Goal: Task Accomplishment & Management: Complete application form

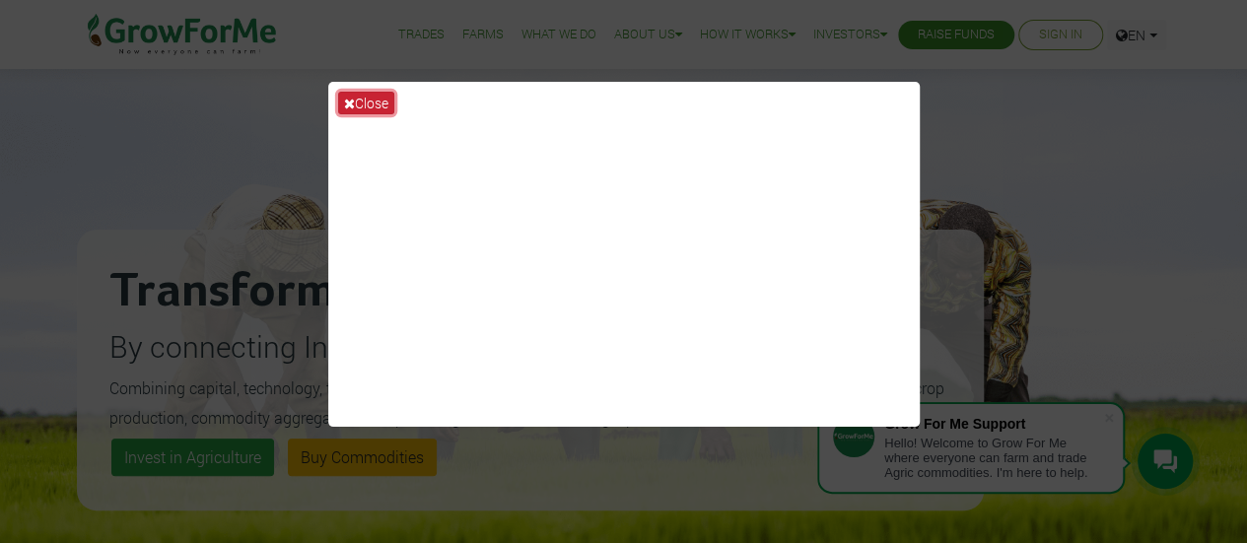
click at [367, 97] on button "Close" at bounding box center [366, 103] width 56 height 23
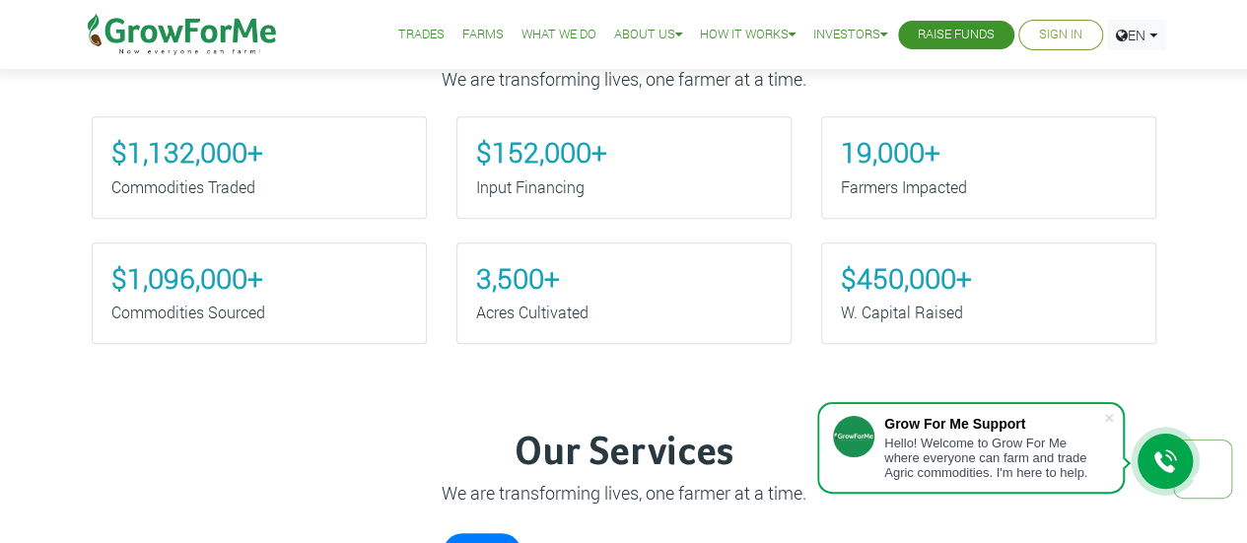
scroll to position [727, 0]
click at [1058, 30] on link "Sign In" at bounding box center [1060, 35] width 43 height 21
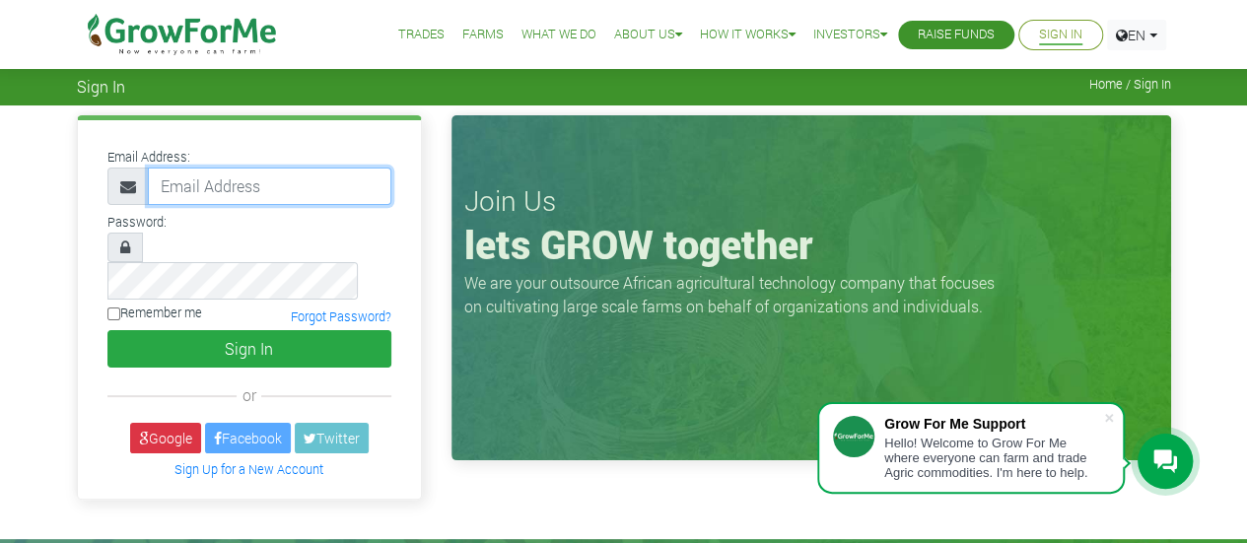
click at [235, 187] on input "email" at bounding box center [270, 186] width 244 height 37
type input "abitechzone@gmail.com"
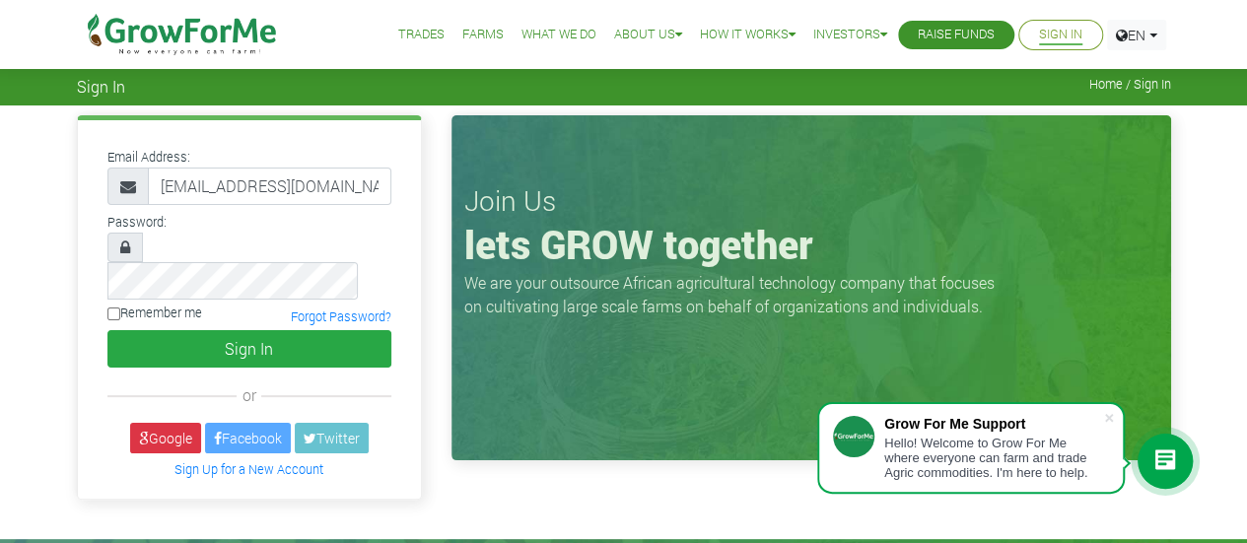
click at [112, 308] on input "Remember me" at bounding box center [113, 314] width 13 height 13
checkbox input "true"
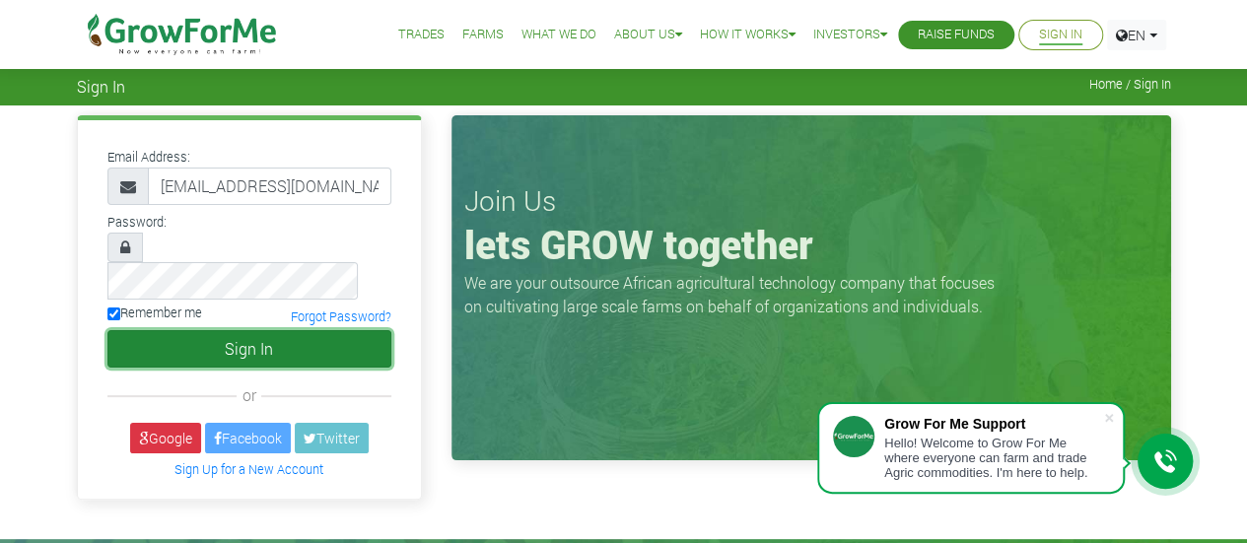
click at [202, 330] on button "Sign In" at bounding box center [249, 348] width 284 height 37
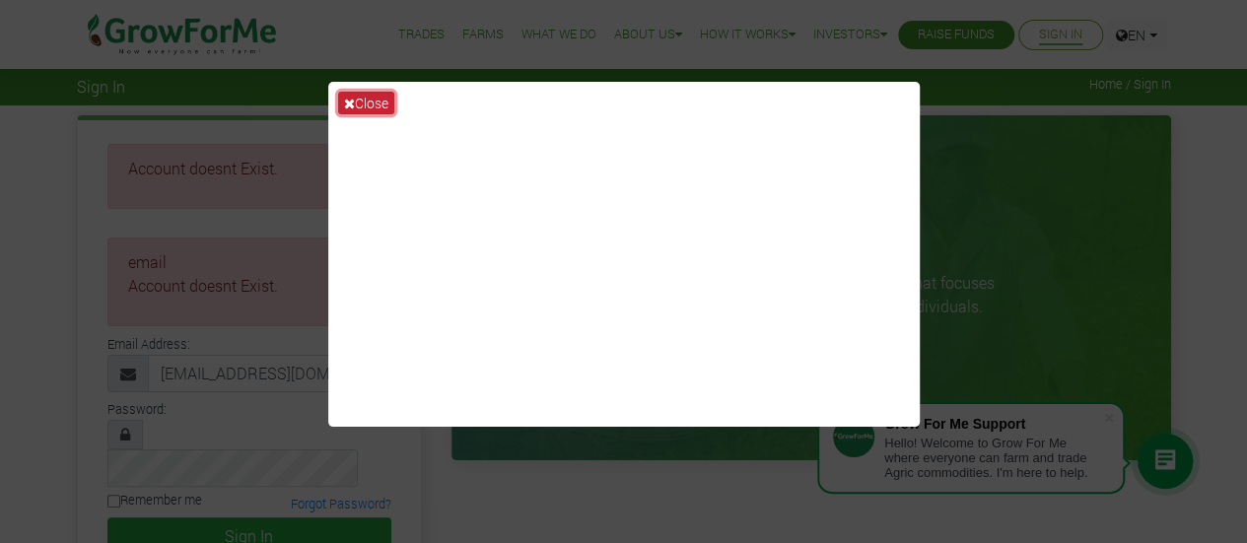
click at [370, 97] on button "Close" at bounding box center [366, 103] width 56 height 23
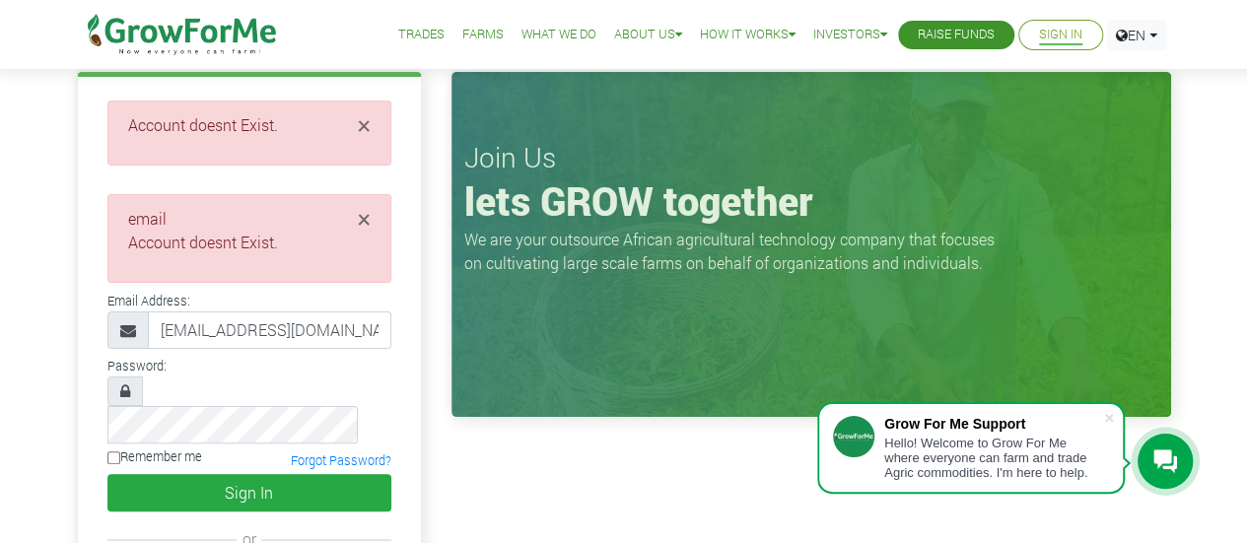
scroll to position [42, 0]
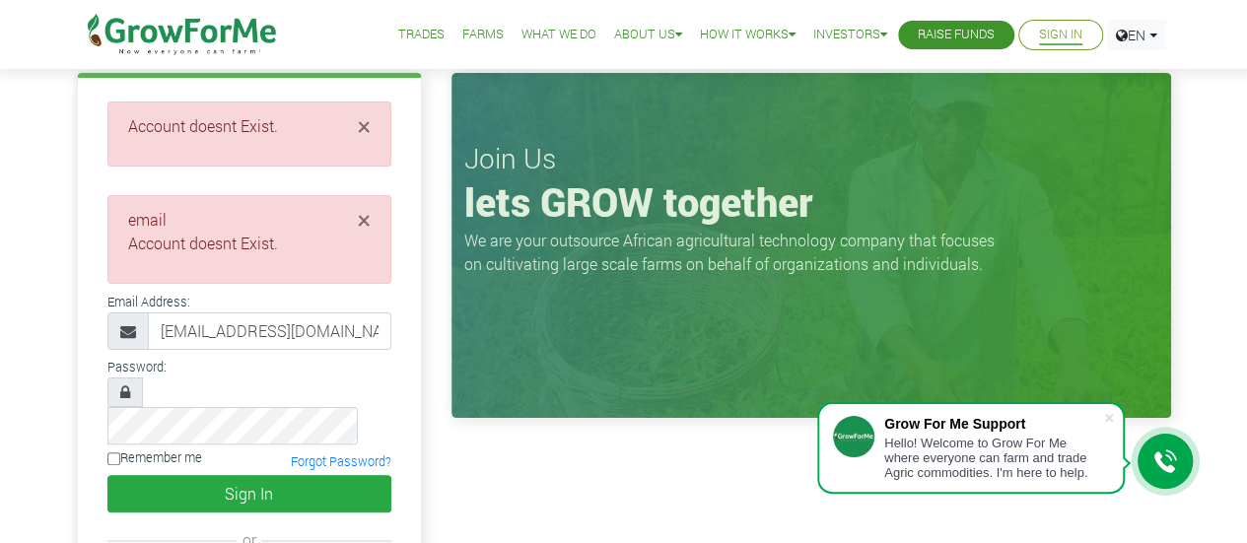
click at [148, 449] on label "Remember me" at bounding box center [154, 458] width 95 height 19
click at [120, 453] on input "Remember me" at bounding box center [113, 459] width 13 height 13
checkbox input "true"
click at [127, 395] on icon at bounding box center [125, 393] width 10 height 16
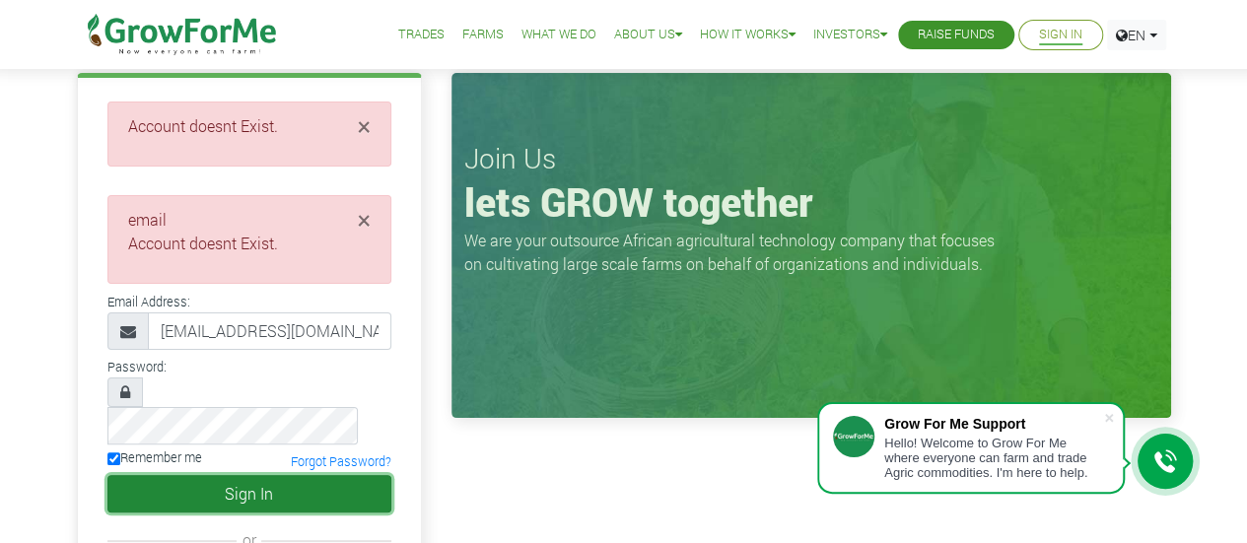
click at [236, 475] on button "Sign In" at bounding box center [249, 493] width 284 height 37
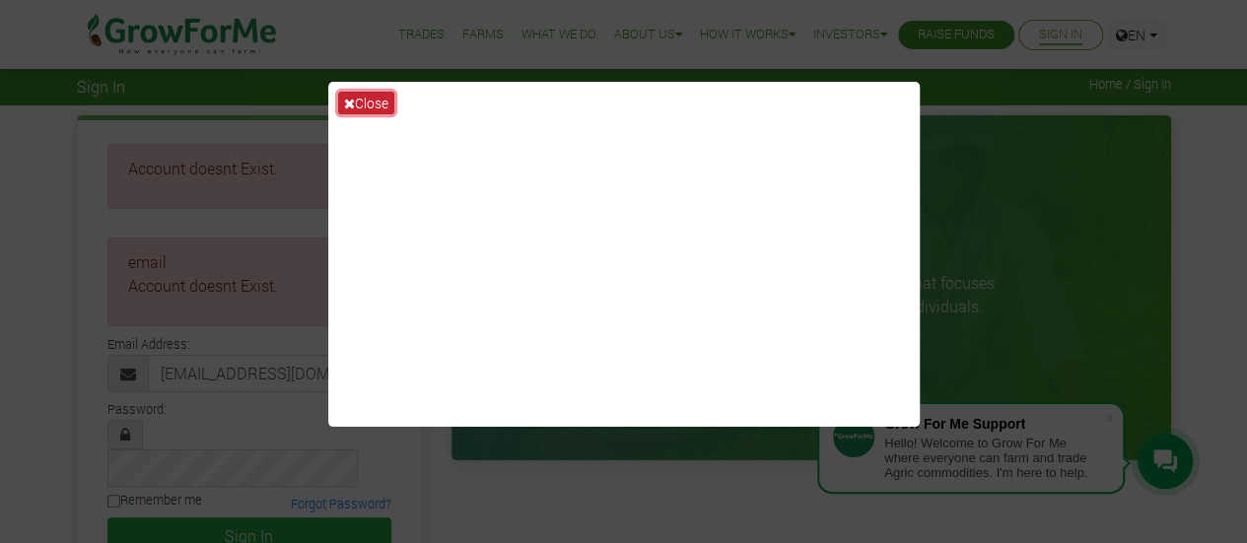
click at [364, 108] on button "Close" at bounding box center [366, 103] width 56 height 23
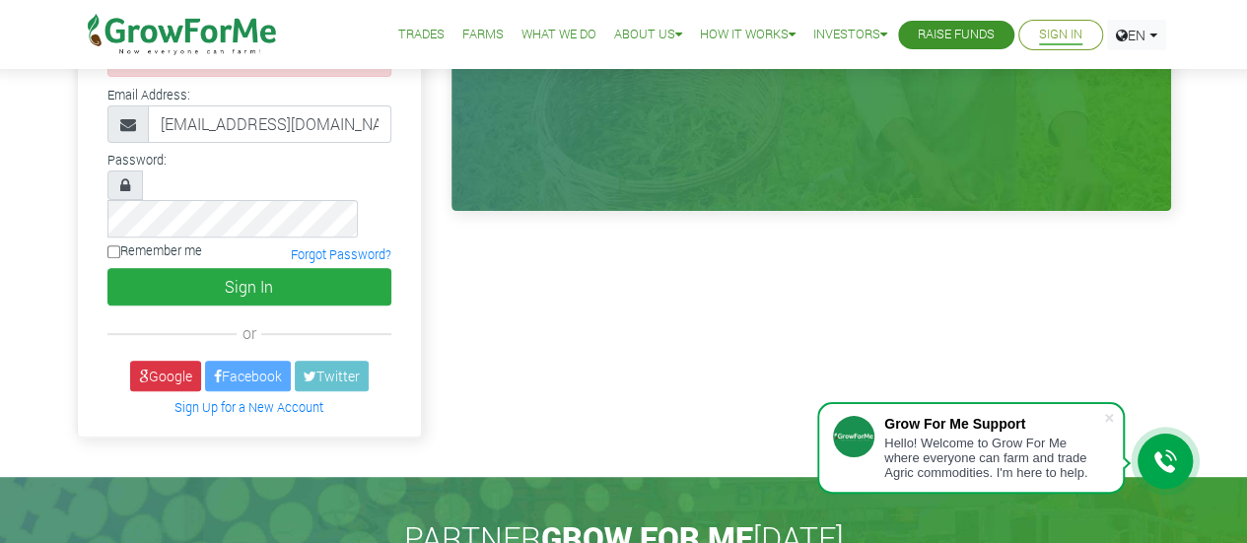
scroll to position [254, 0]
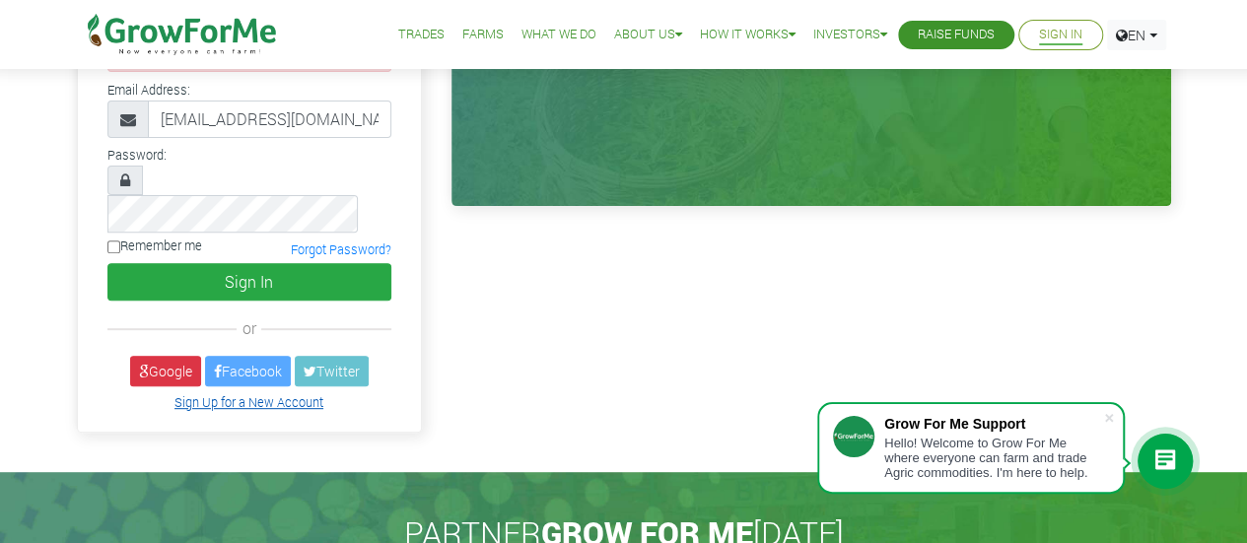
click at [262, 394] on link "Sign Up for a New Account" at bounding box center [249, 402] width 149 height 16
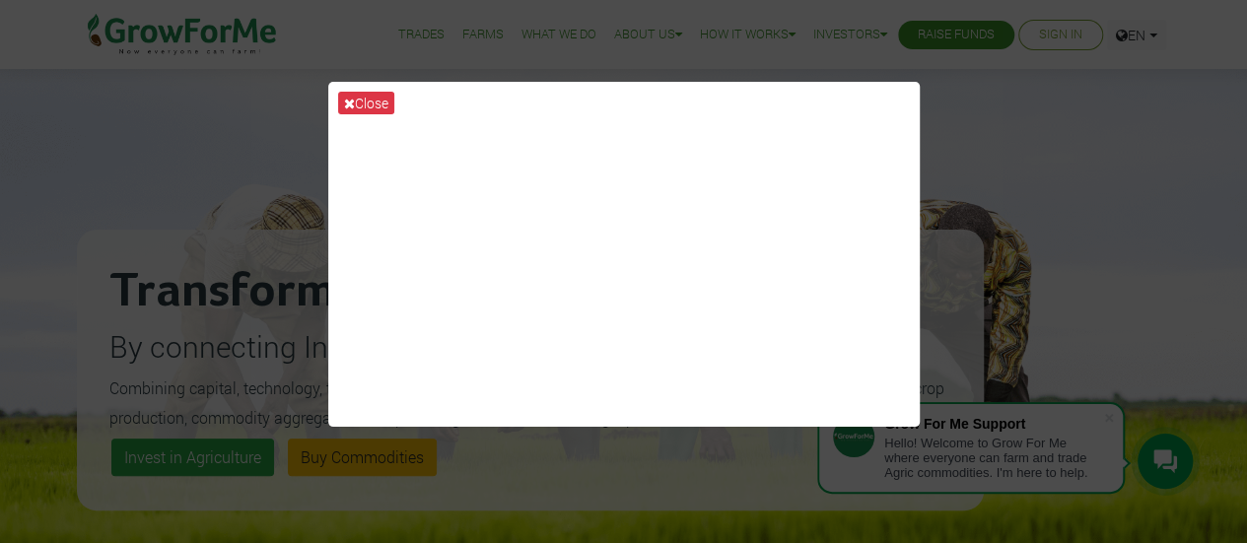
click at [382, 98] on button "Close" at bounding box center [366, 103] width 56 height 23
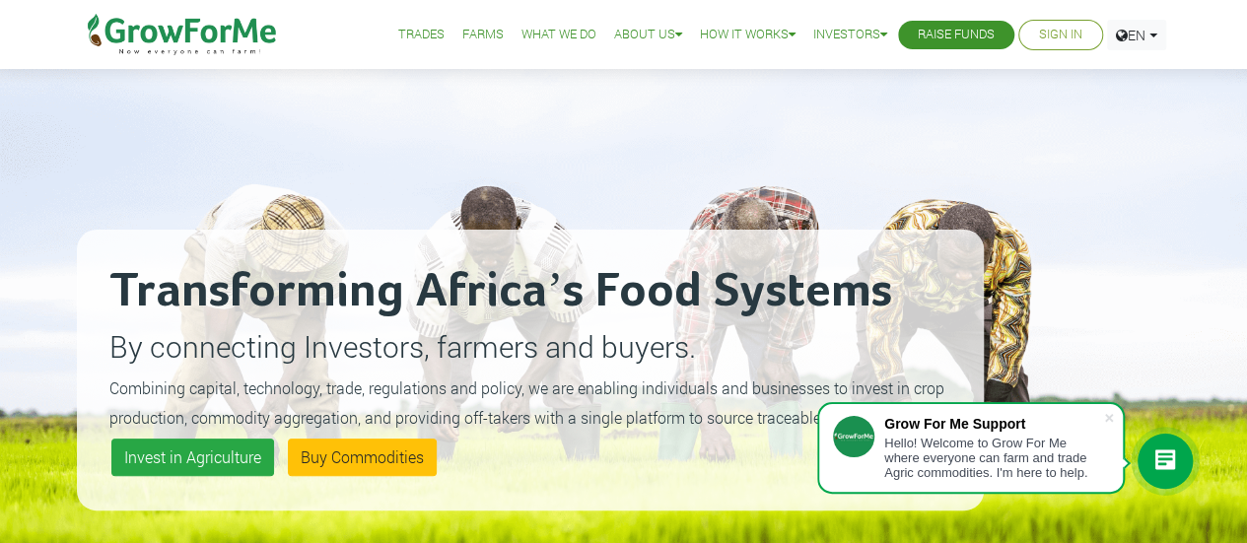
click at [1048, 39] on link "Sign In" at bounding box center [1060, 35] width 43 height 21
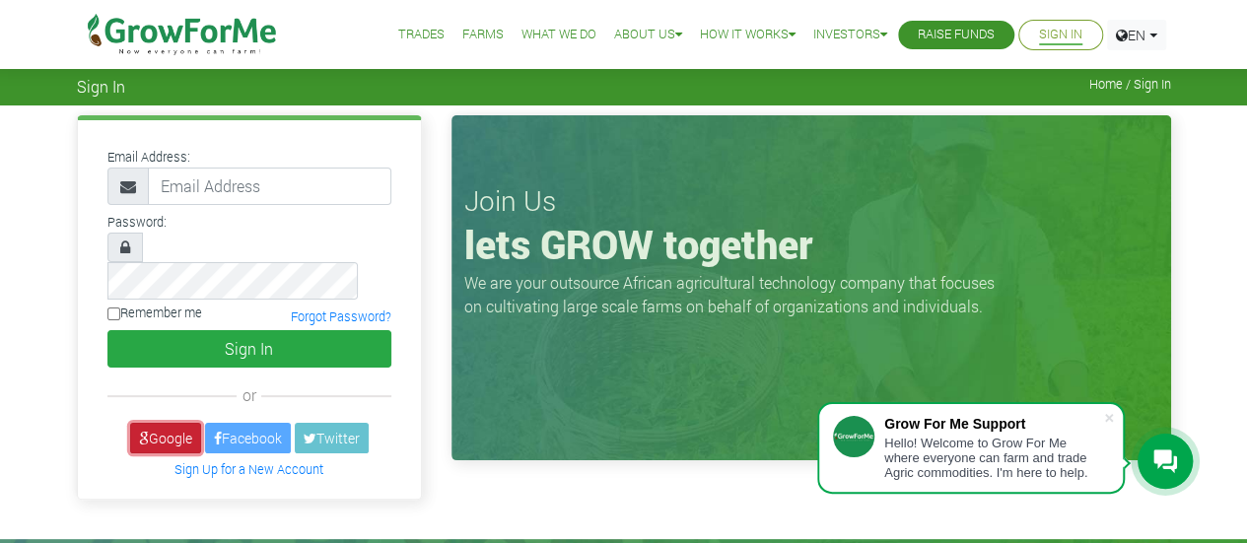
click at [170, 423] on link "Google" at bounding box center [165, 438] width 71 height 31
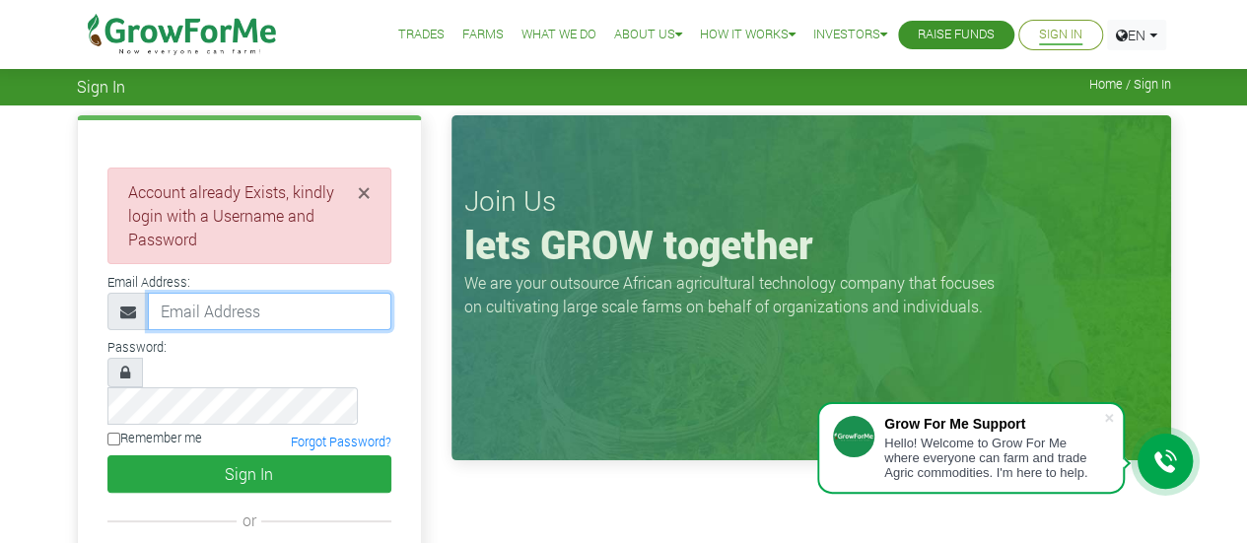
click at [218, 312] on input "email" at bounding box center [270, 311] width 244 height 37
type input "kemytech@gmail.com"
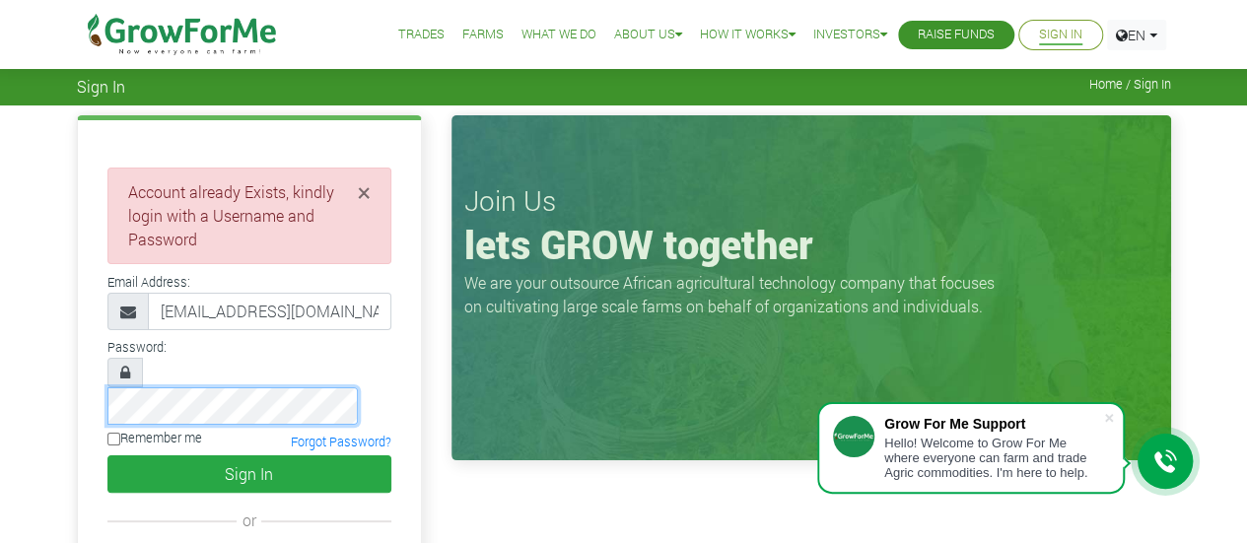
click at [107, 456] on button "Sign In" at bounding box center [249, 474] width 284 height 37
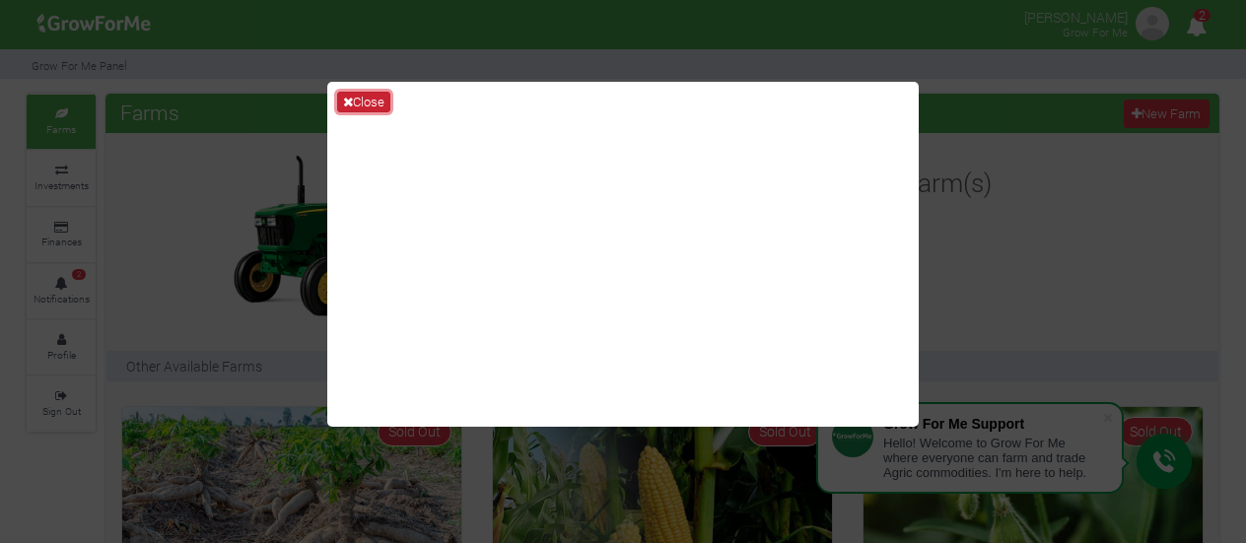
click at [365, 105] on button "Close" at bounding box center [363, 103] width 53 height 22
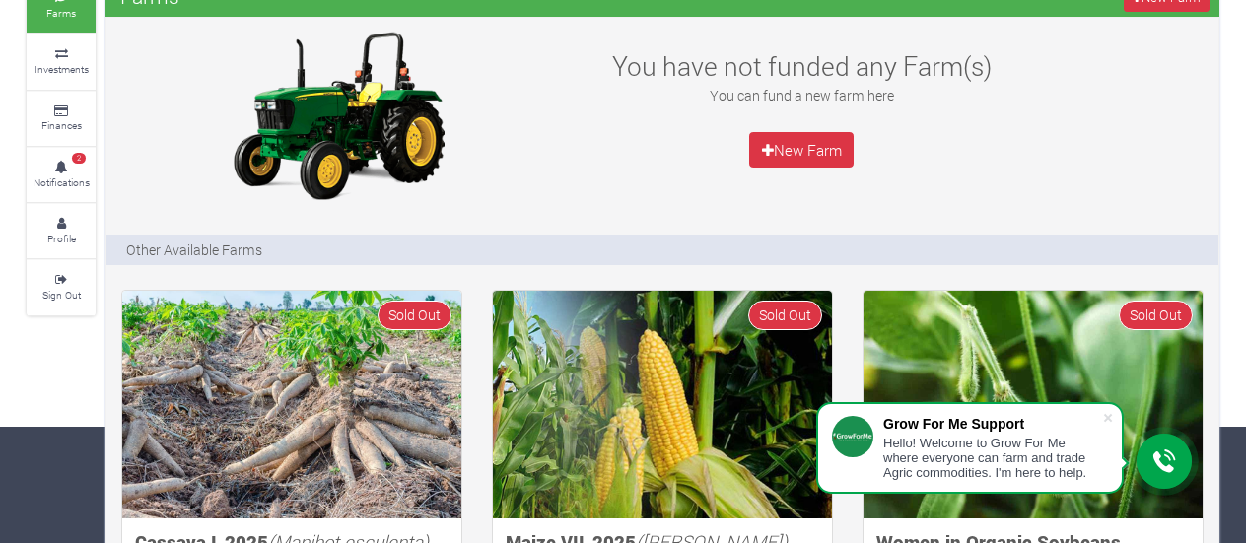
scroll to position [128, 0]
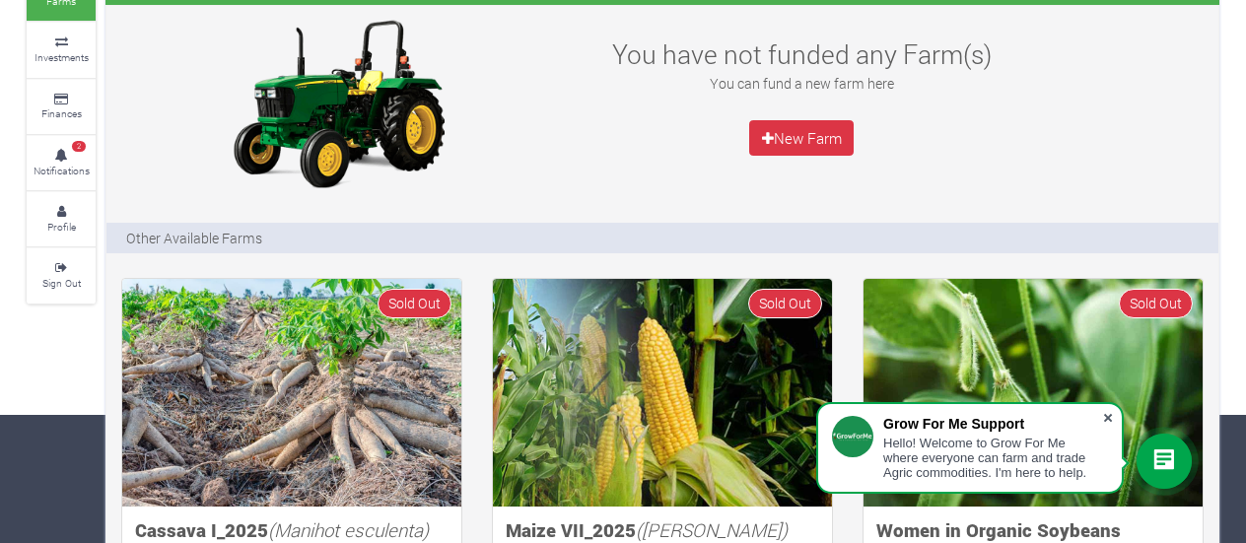
click at [1109, 416] on span at bounding box center [1108, 418] width 20 height 20
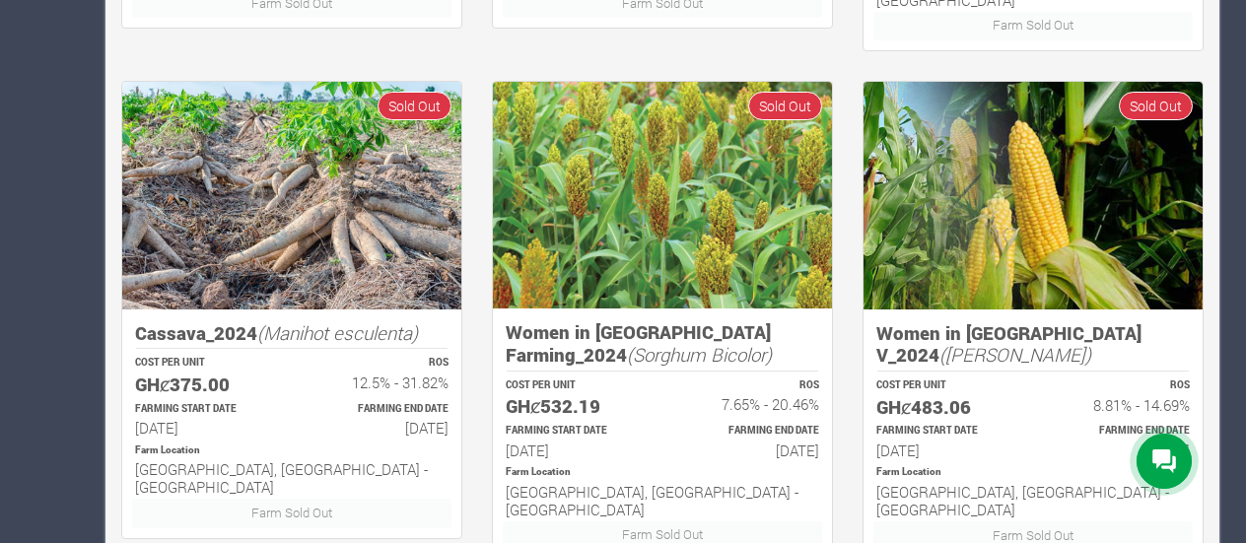
scroll to position [1398, 0]
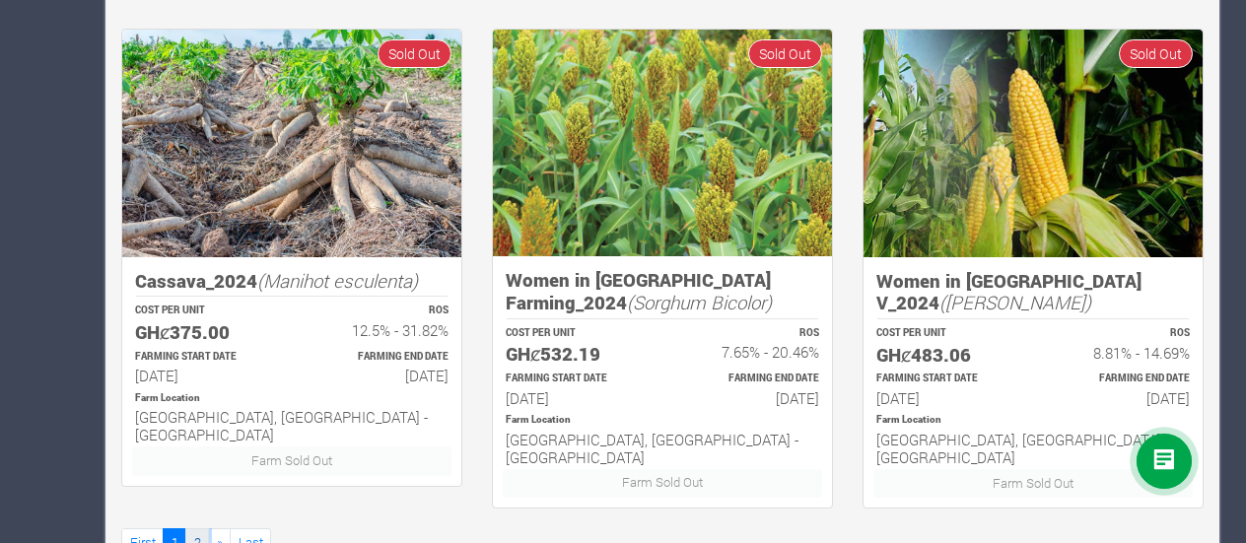
click at [193, 529] on link "2" at bounding box center [197, 543] width 24 height 29
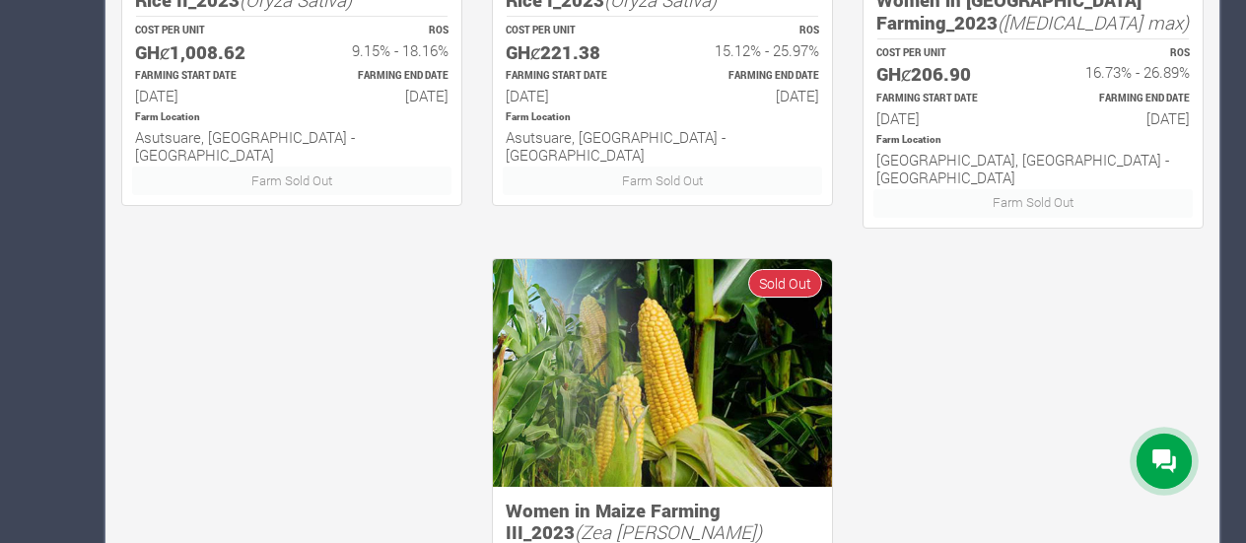
scroll to position [1398, 0]
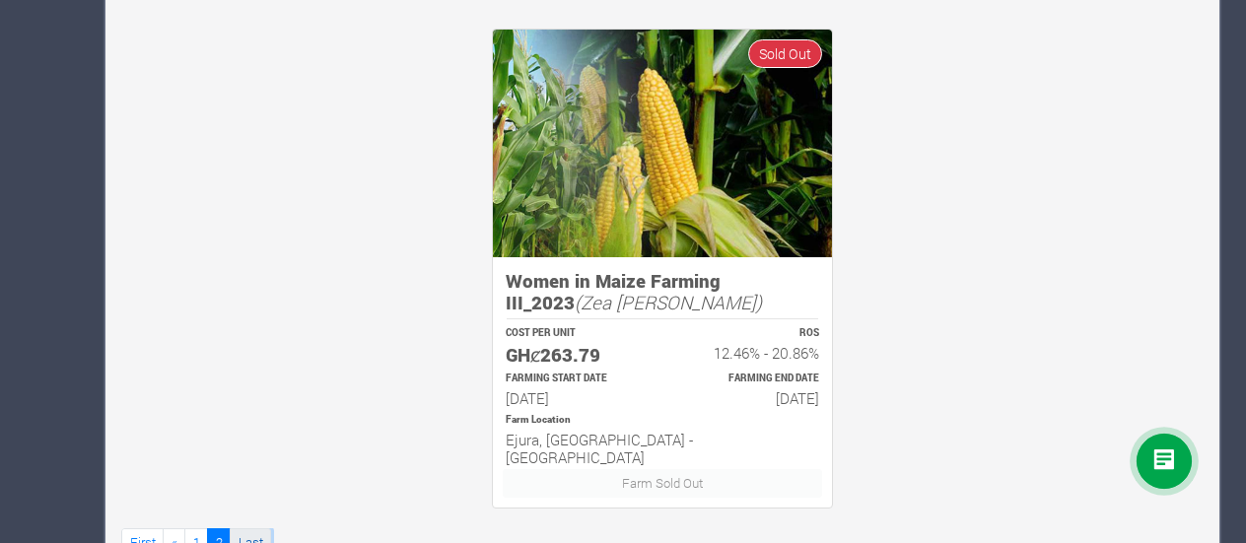
click at [233, 529] on link "Last" at bounding box center [250, 543] width 41 height 29
click at [189, 529] on link "1" at bounding box center [196, 543] width 24 height 29
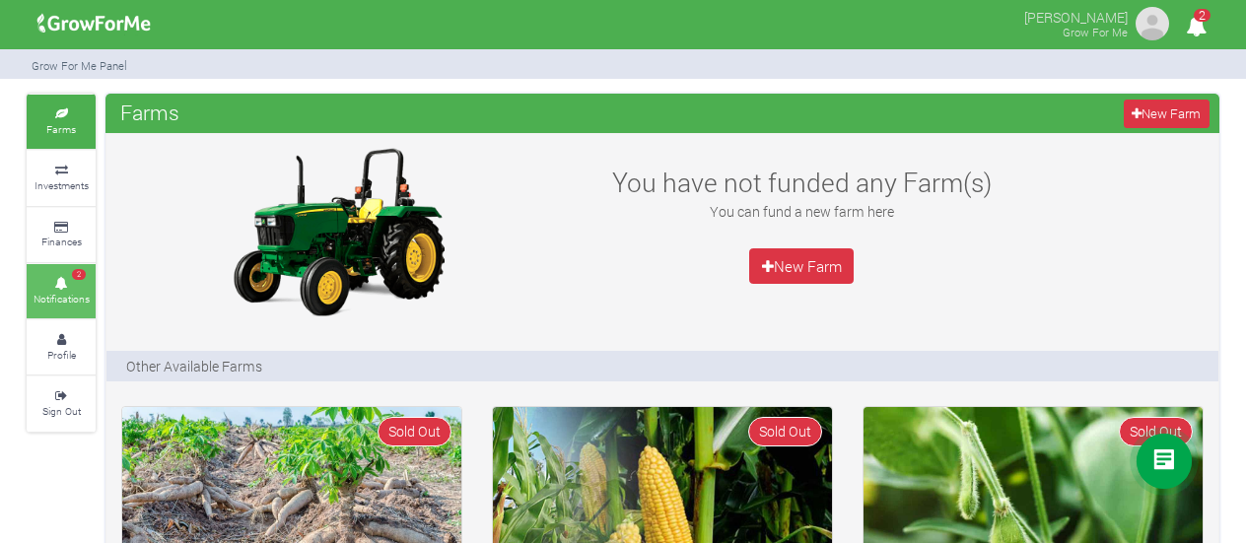
click at [56, 297] on small "Notifications" at bounding box center [62, 299] width 56 height 14
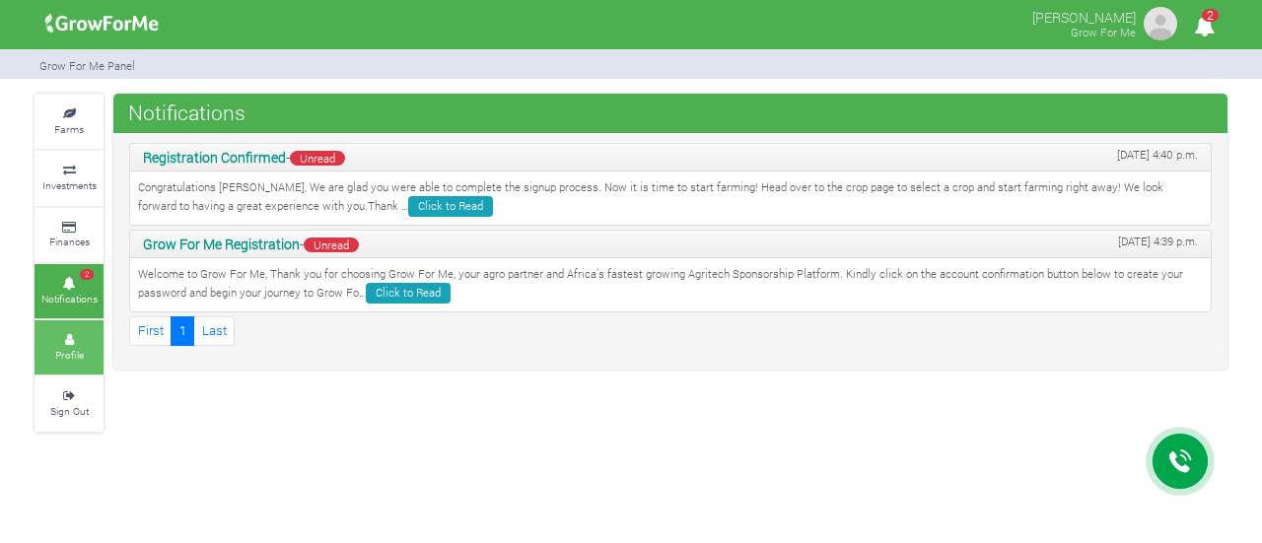
click at [75, 351] on small "Profile" at bounding box center [69, 355] width 29 height 14
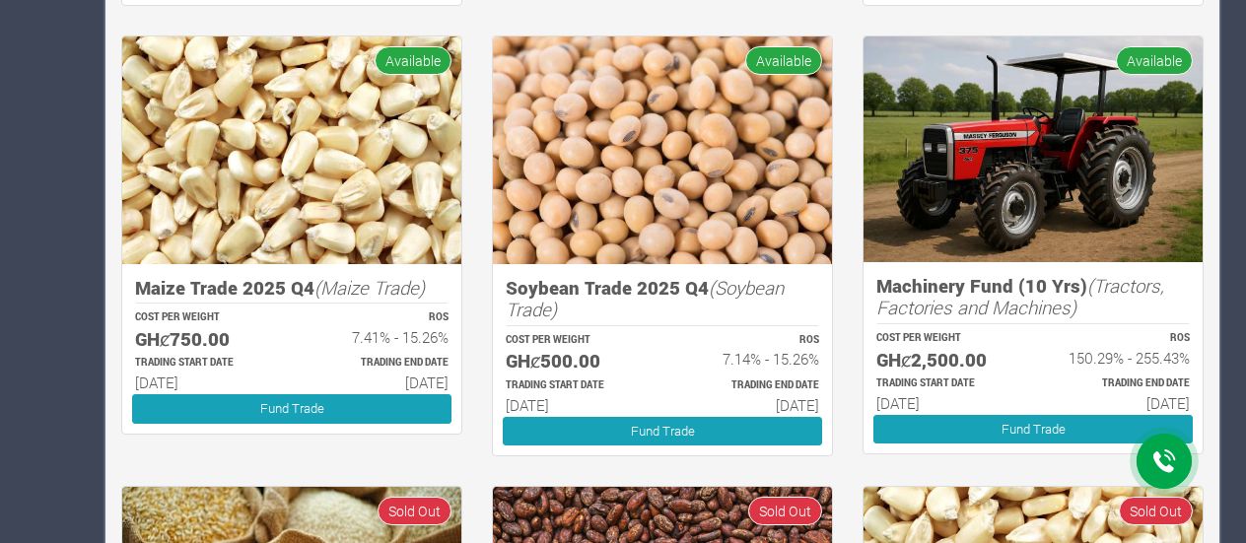
scroll to position [823, 0]
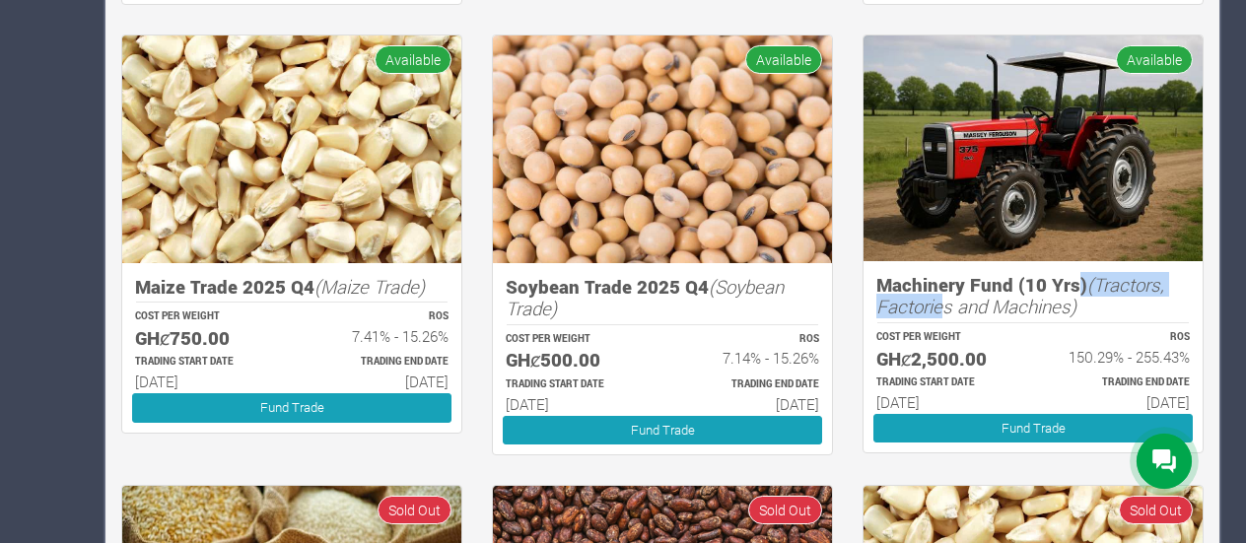
drag, startPoint x: 1072, startPoint y: 279, endPoint x: 911, endPoint y: 310, distance: 163.6
click at [911, 310] on h5 "Machinery Fund (10 Yrs) (Tractors, Factories and Machines)" at bounding box center [1034, 296] width 314 height 44
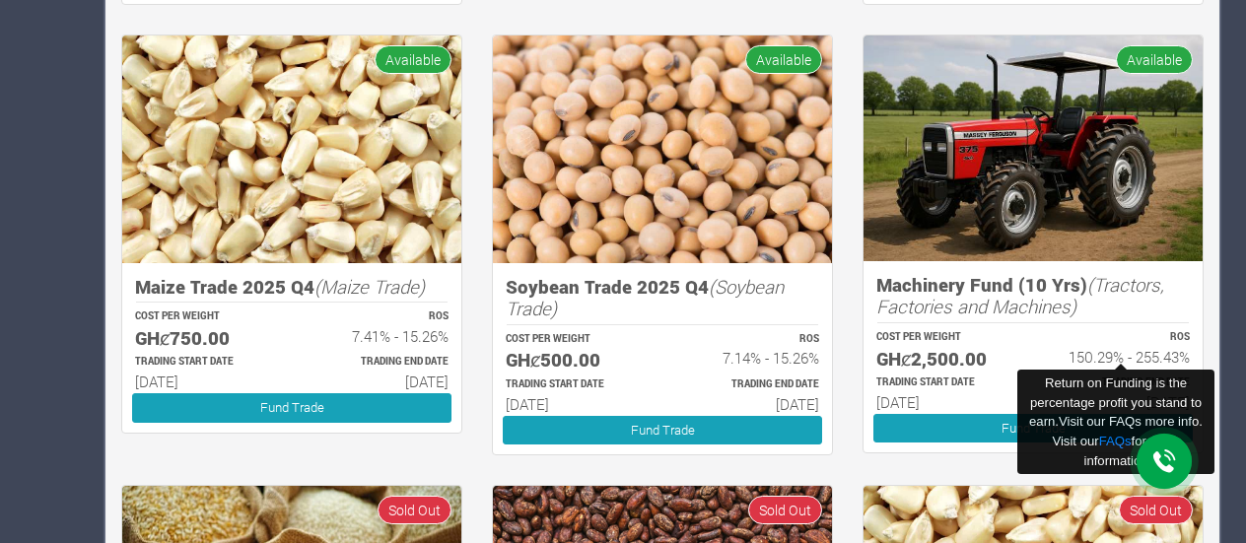
click at [1067, 348] on h6 "150.29% - 255.43%" at bounding box center [1120, 357] width 139 height 18
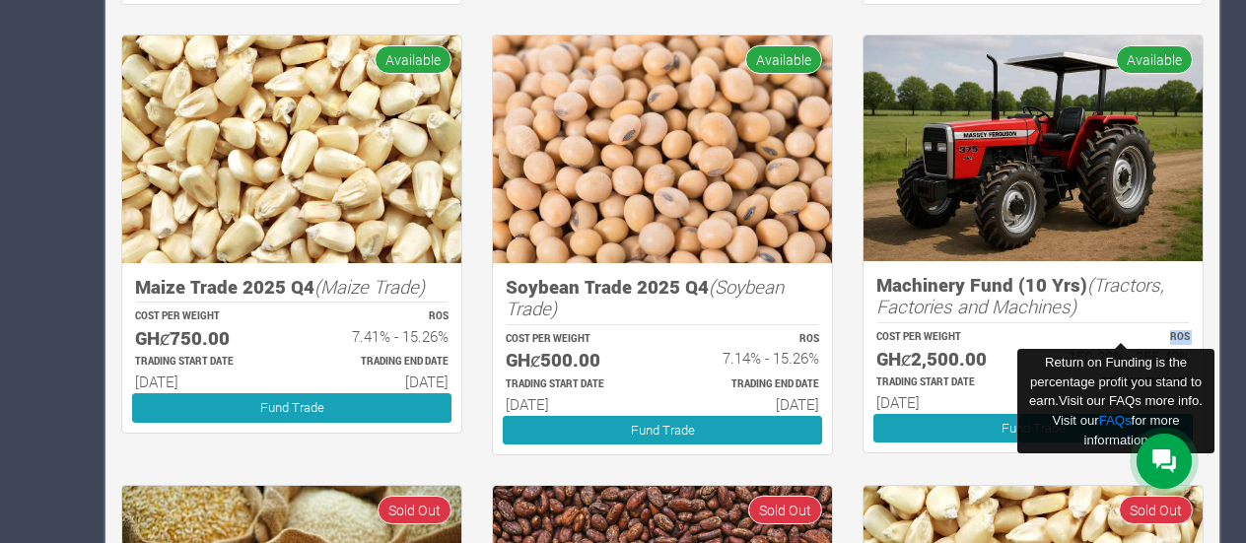
drag, startPoint x: 1067, startPoint y: 347, endPoint x: 1124, endPoint y: 332, distance: 59.1
click at [1124, 332] on div "ROS 150.29% - 255.43%" at bounding box center [1120, 349] width 175 height 45
click at [1124, 332] on p "ROS" at bounding box center [1120, 337] width 139 height 15
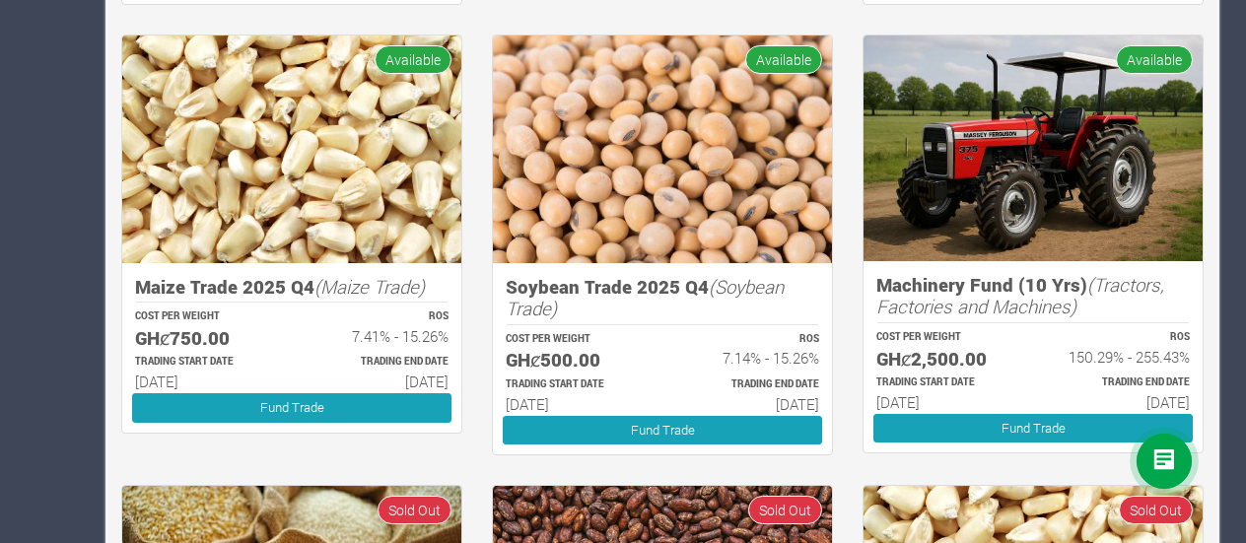
click at [994, 334] on p "COST PER WEIGHT" at bounding box center [946, 337] width 139 height 15
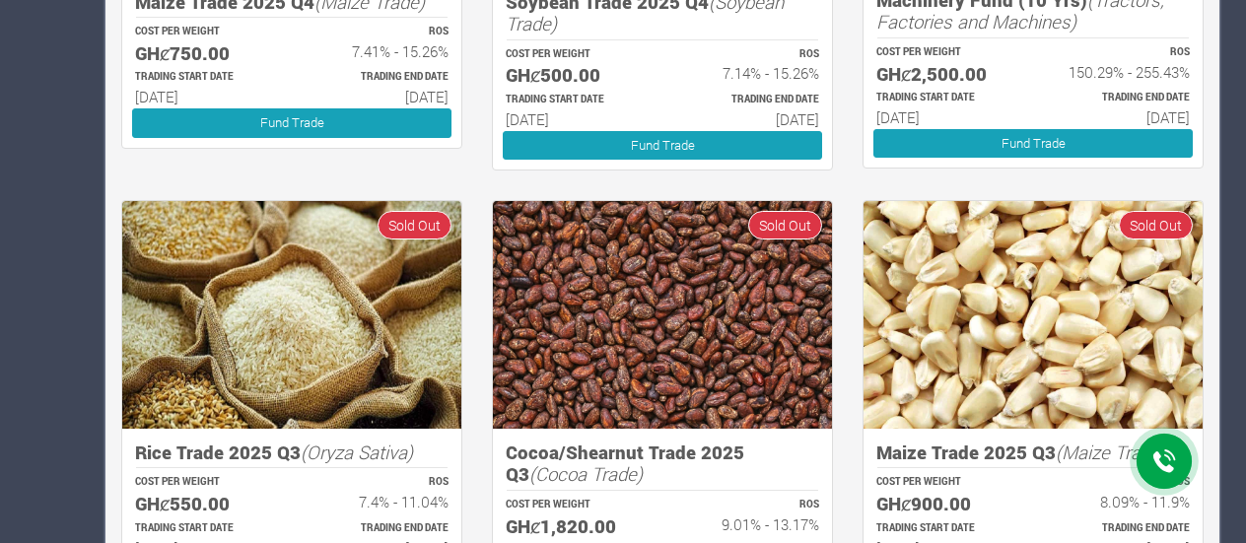
scroll to position [1275, 0]
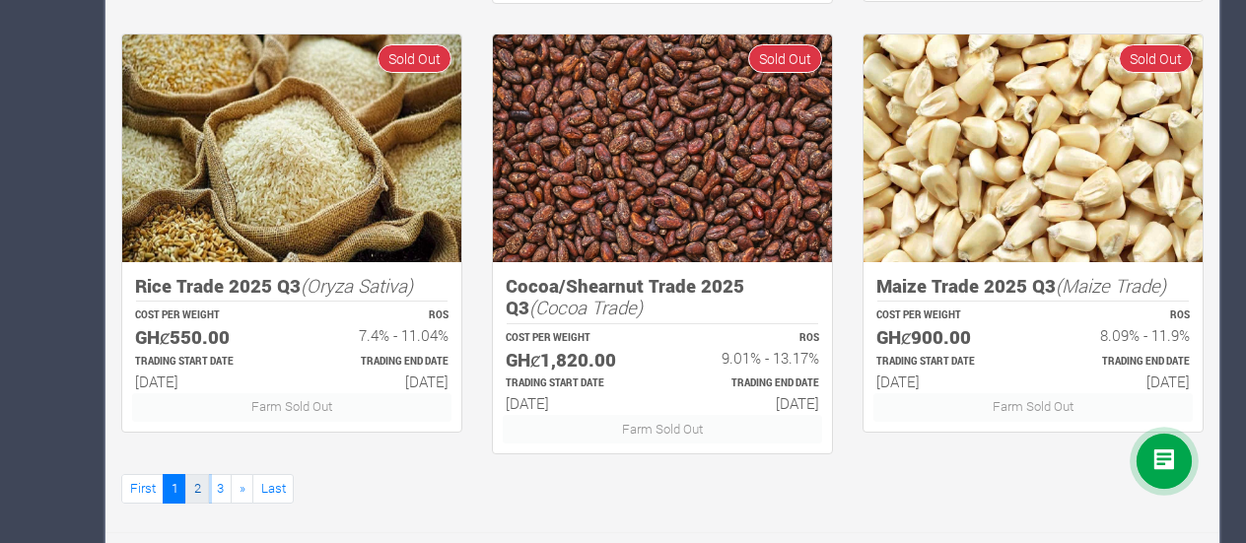
click at [191, 483] on link "2" at bounding box center [197, 488] width 24 height 29
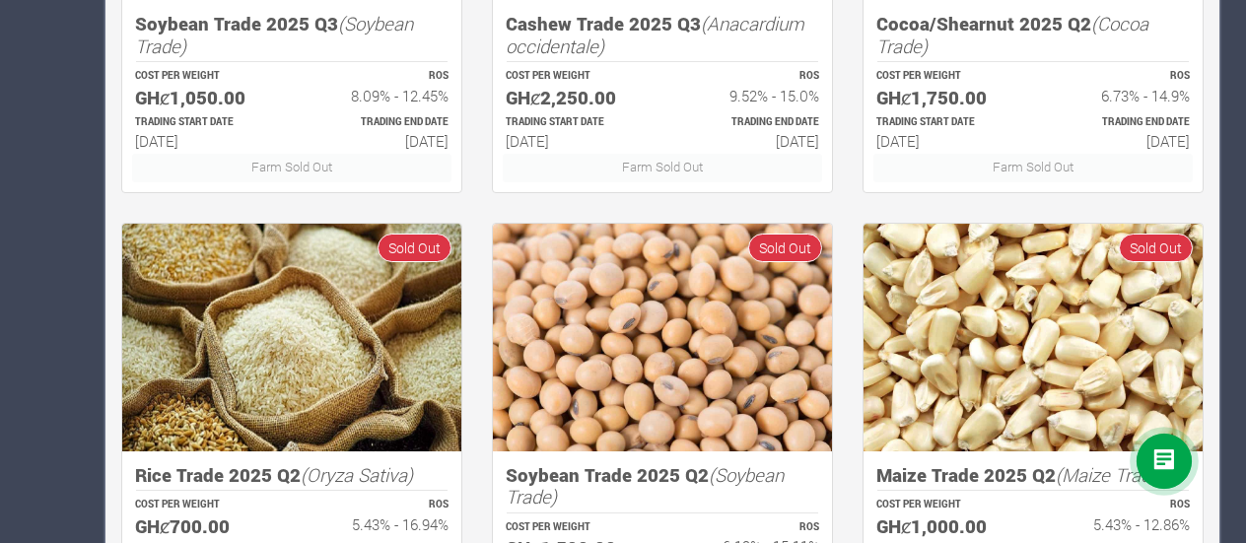
scroll to position [1275, 0]
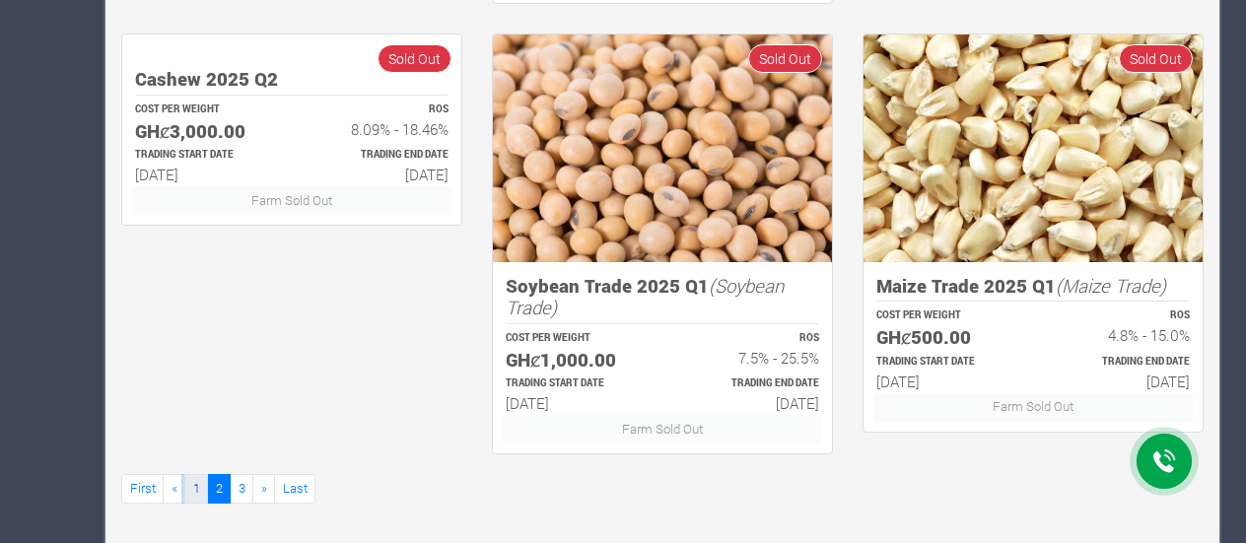
click at [189, 484] on link "1" at bounding box center [196, 488] width 24 height 29
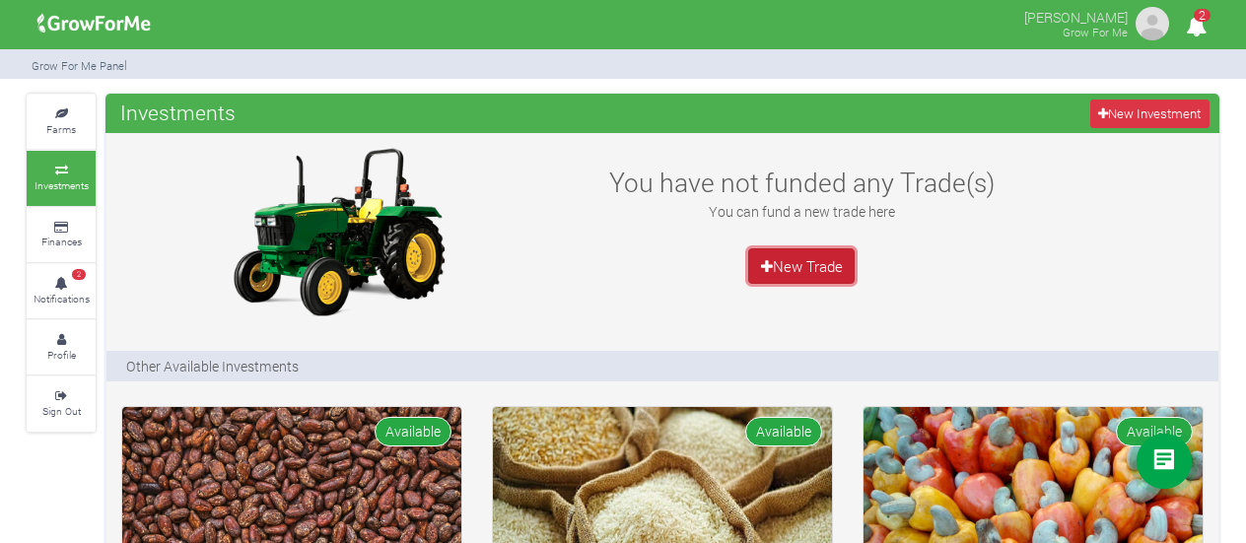
click at [795, 276] on link "New Trade" at bounding box center [801, 265] width 106 height 35
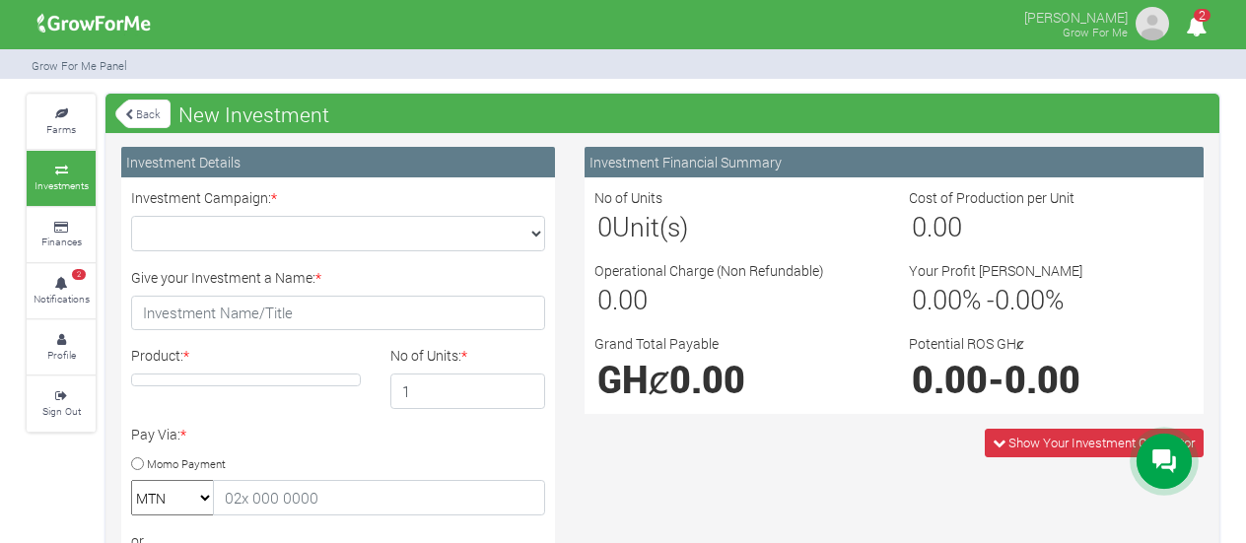
click at [433, 222] on select "Maize Trade 2025 Q4 (Maize Trade :: [DATE] - [DATE]) Cashew Trade 2025 Q4 (Cash…" at bounding box center [338, 233] width 414 height 35
select select "47"
click at [131, 216] on select "Maize Trade 2025 Q4 (Maize Trade :: 01st Oct 2025 - 31st Mar 2026) Cashew Trade…" at bounding box center [338, 233] width 414 height 35
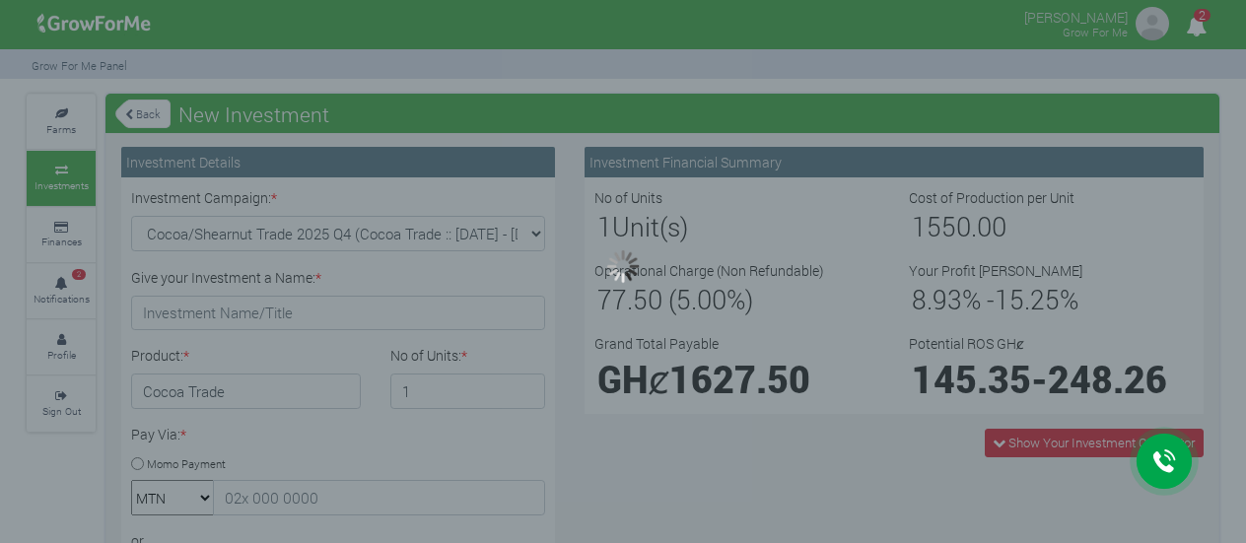
type input "1"
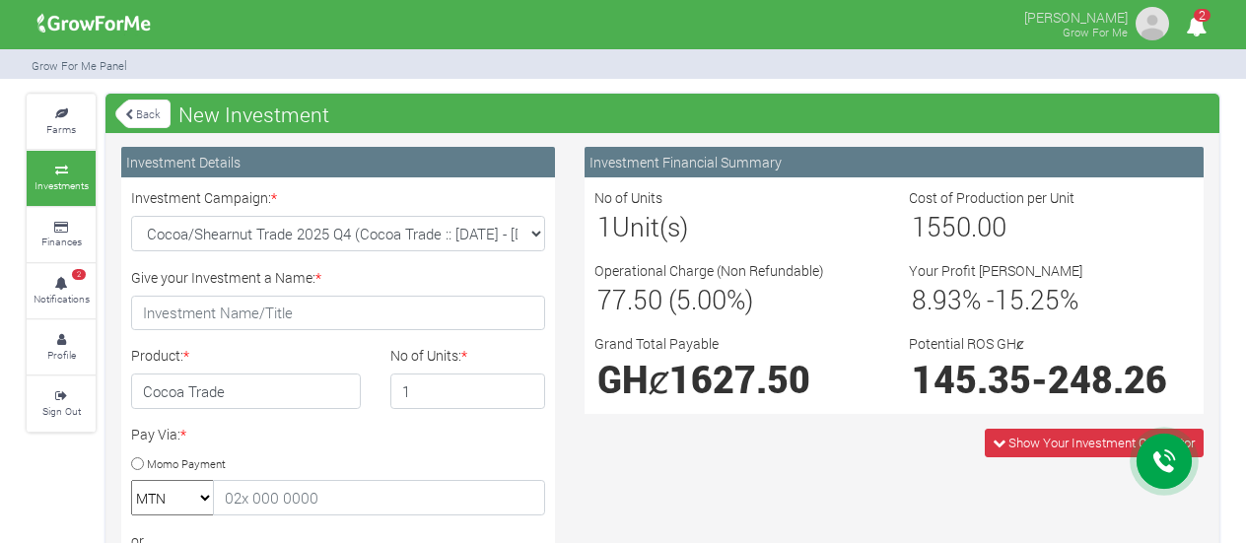
click at [298, 227] on select "Maize Trade 2025 Q4 (Maize Trade :: 01st Oct 2025 - 31st Mar 2026) Cashew Trade…" at bounding box center [338, 233] width 414 height 35
click at [131, 216] on select "Maize Trade 2025 Q4 (Maize Trade :: 01st Oct 2025 - 31st Mar 2026) Cashew Trade…" at bounding box center [338, 233] width 414 height 35
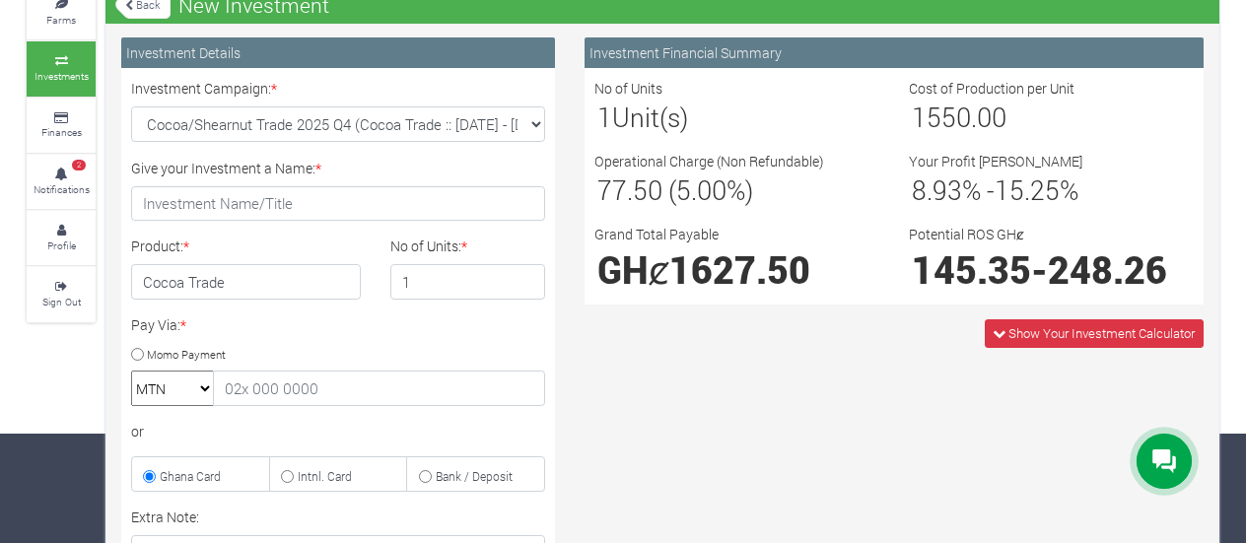
scroll to position [108, 0]
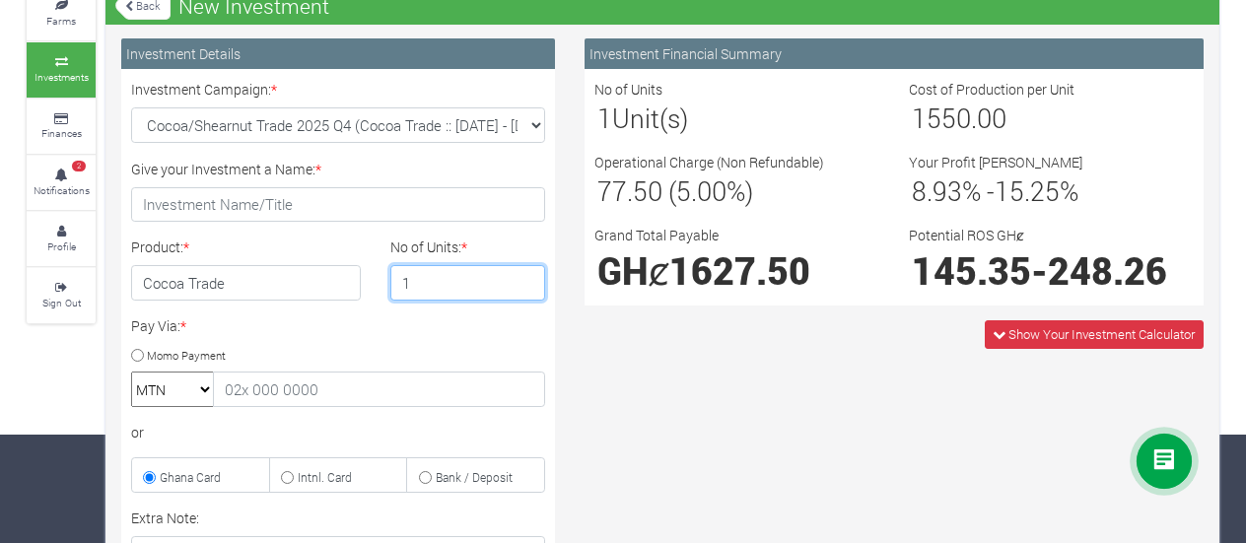
click at [432, 290] on input "1" at bounding box center [468, 282] width 156 height 35
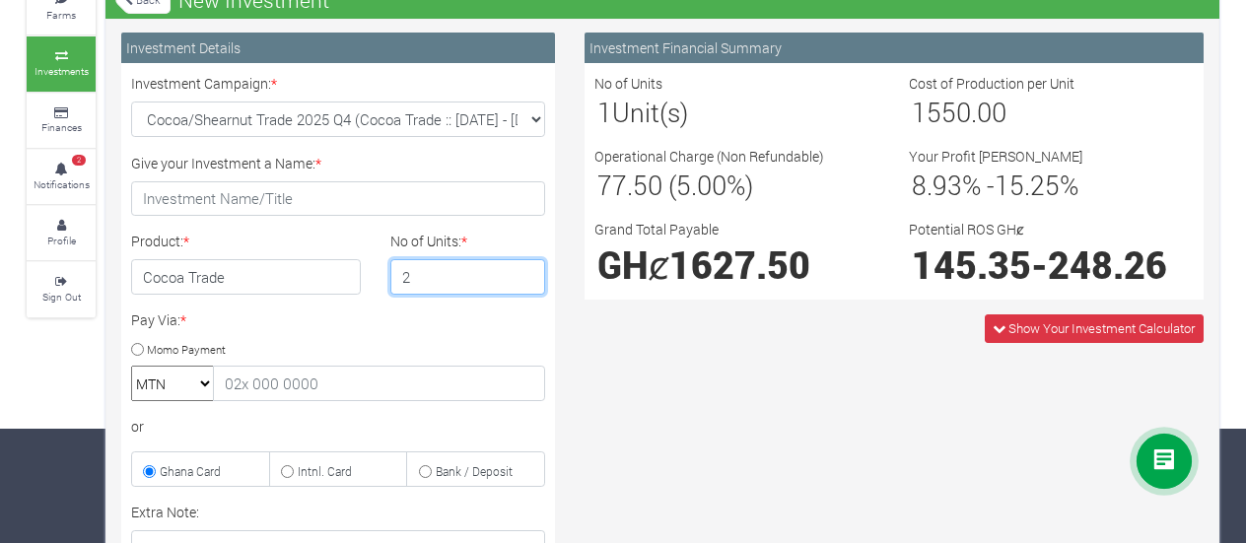
type input "1"
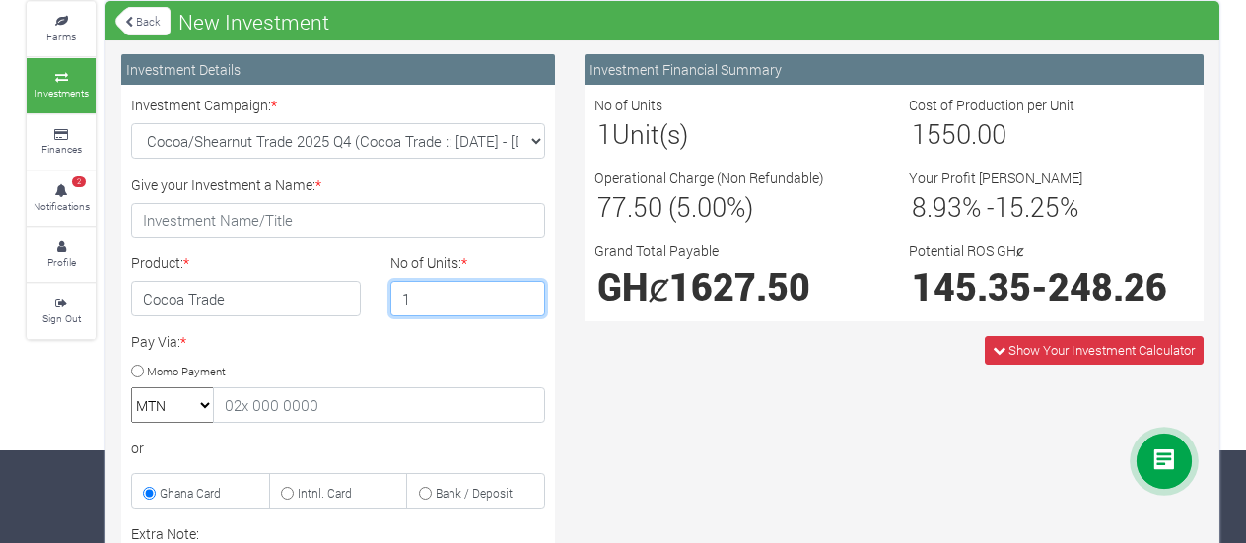
scroll to position [0, 0]
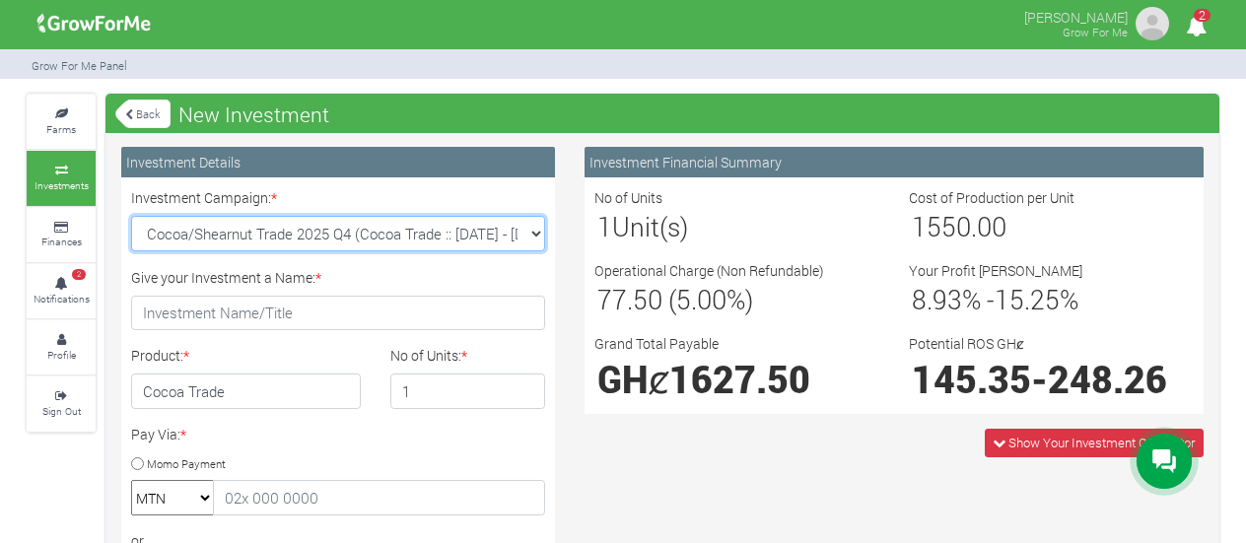
click at [265, 226] on select "Maize Trade 2025 Q4 (Maize Trade :: 01st Oct 2025 - 31st Mar 2026) Cashew Trade…" at bounding box center [338, 233] width 414 height 35
select select "43"
click at [131, 216] on select "Maize Trade 2025 Q4 (Maize Trade :: 01st Oct 2025 - 31st Mar 2026) Cashew Trade…" at bounding box center [338, 233] width 414 height 35
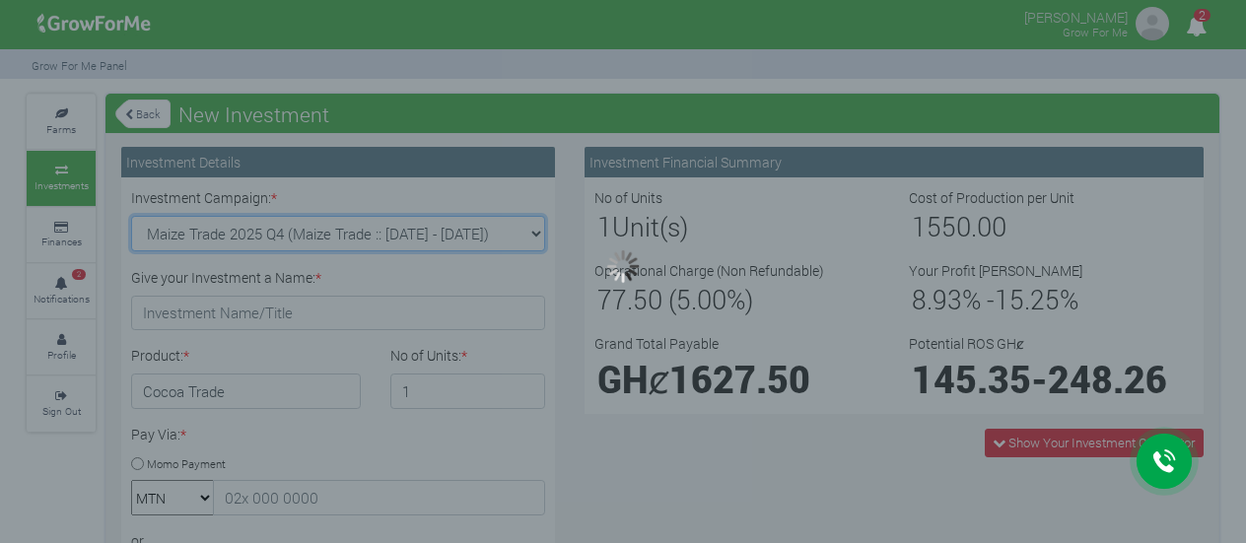
type input "1"
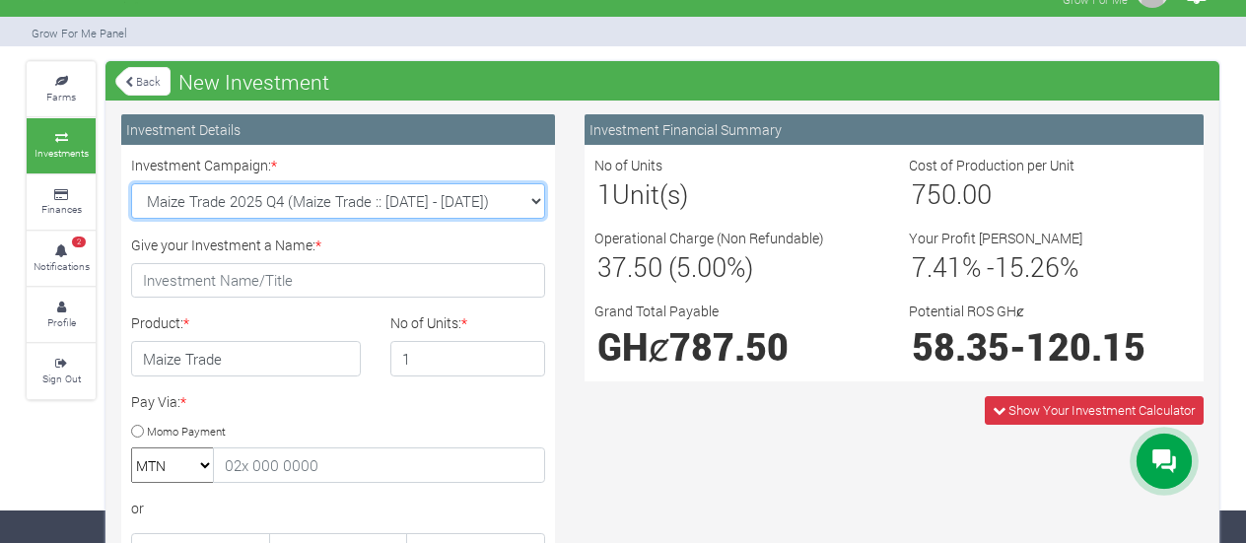
scroll to position [34, 0]
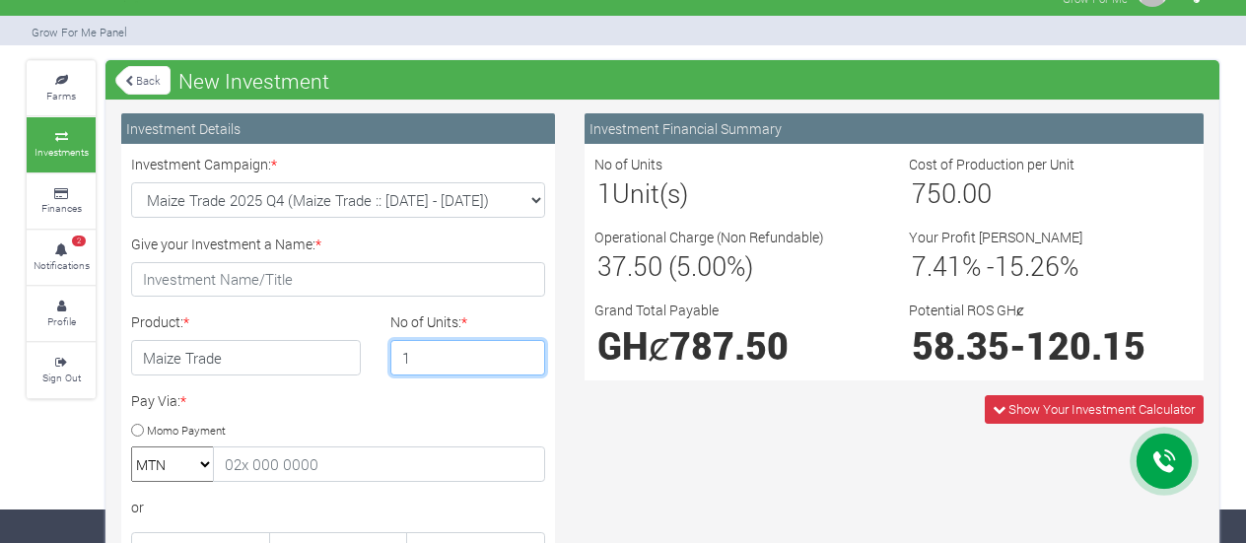
click at [416, 343] on input "1" at bounding box center [468, 357] width 156 height 35
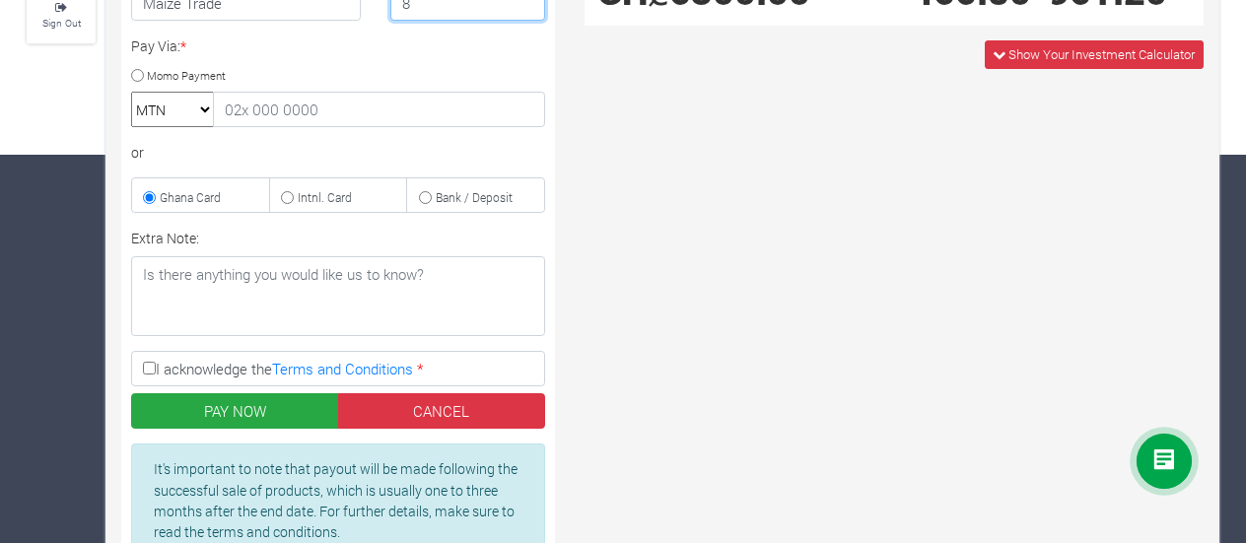
scroll to position [389, 0]
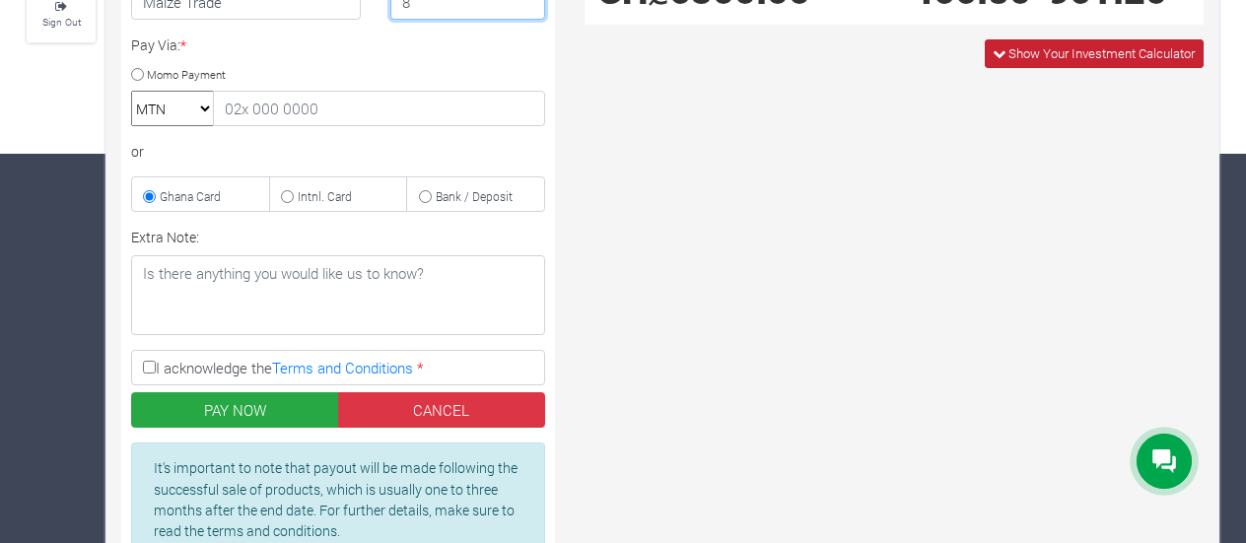
type input "8"
click at [1031, 64] on span "Show Your Investment Calculator" at bounding box center [1094, 53] width 219 height 29
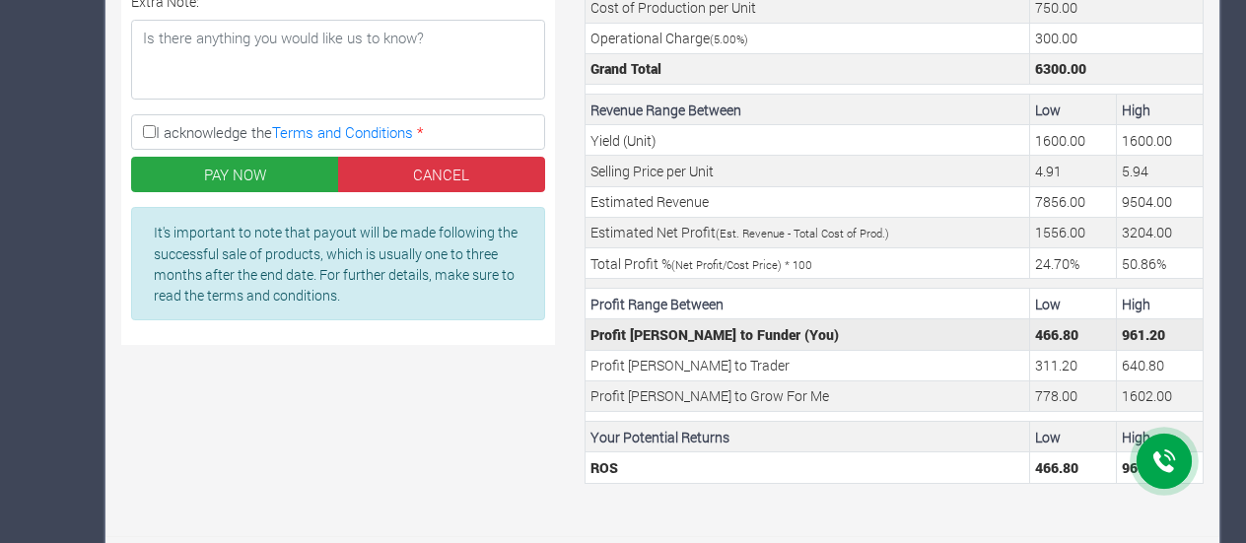
scroll to position [0, 0]
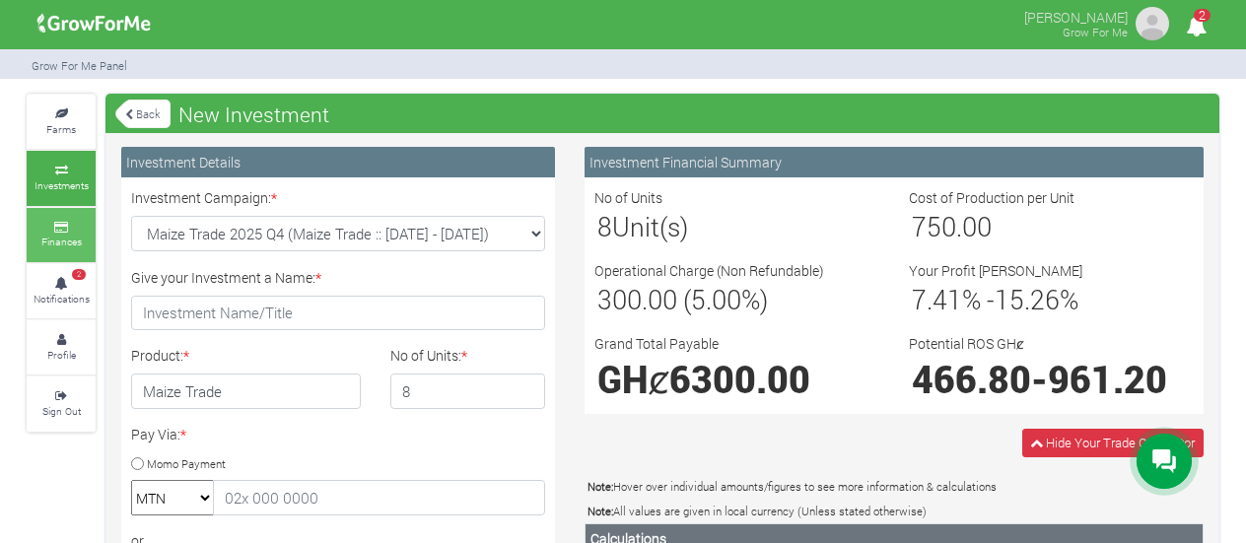
click at [55, 243] on small "Finances" at bounding box center [61, 242] width 40 height 14
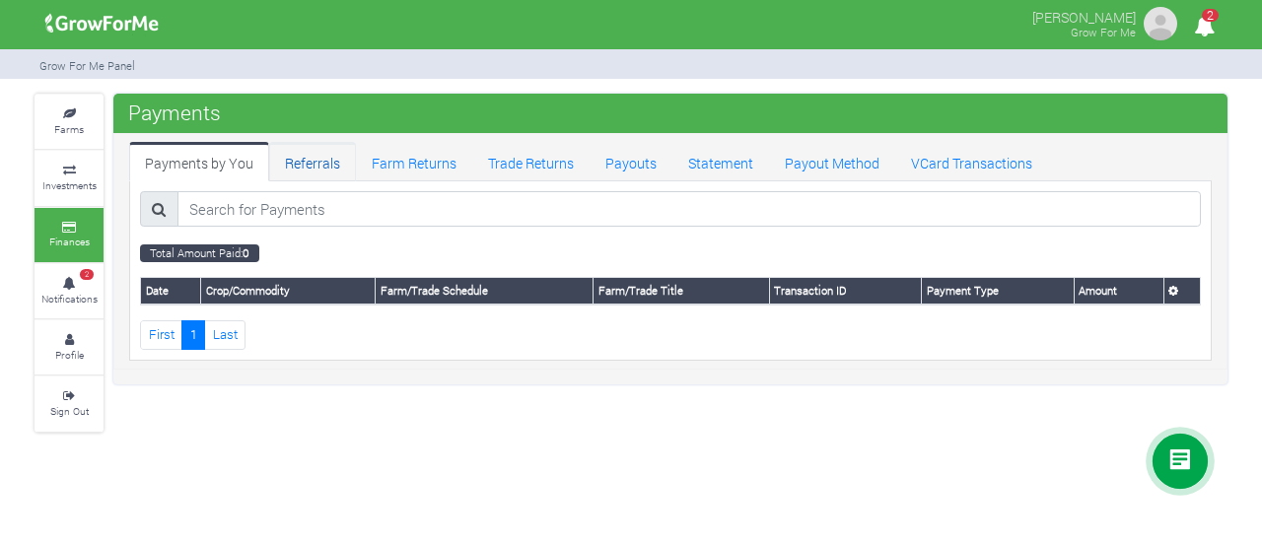
click at [323, 163] on link "Referrals" at bounding box center [312, 161] width 87 height 39
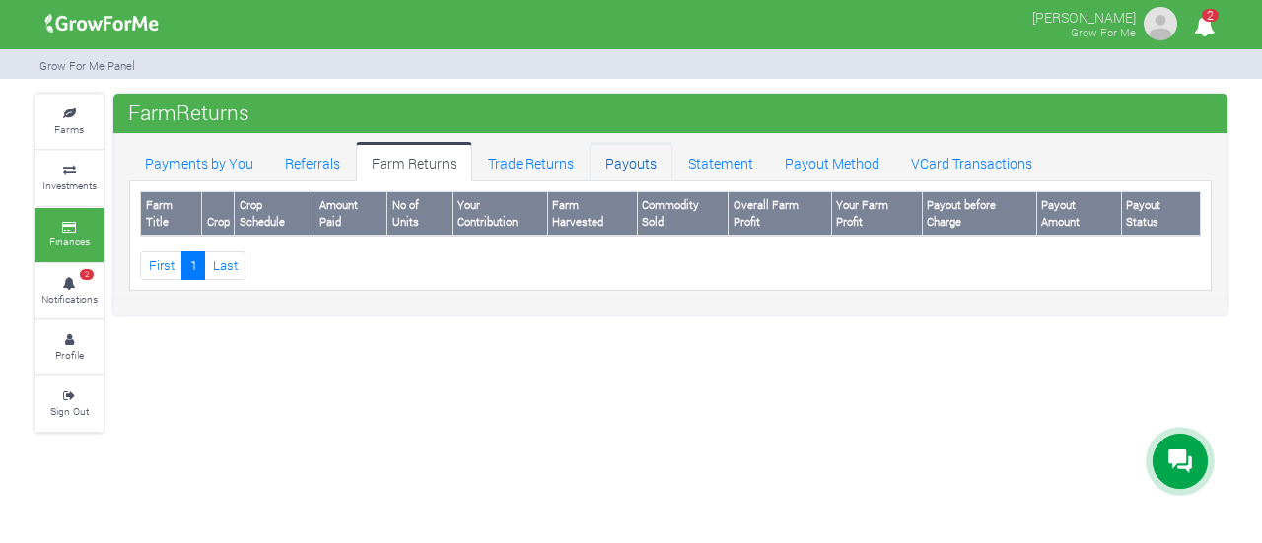
click at [609, 152] on link "Payouts" at bounding box center [631, 161] width 83 height 39
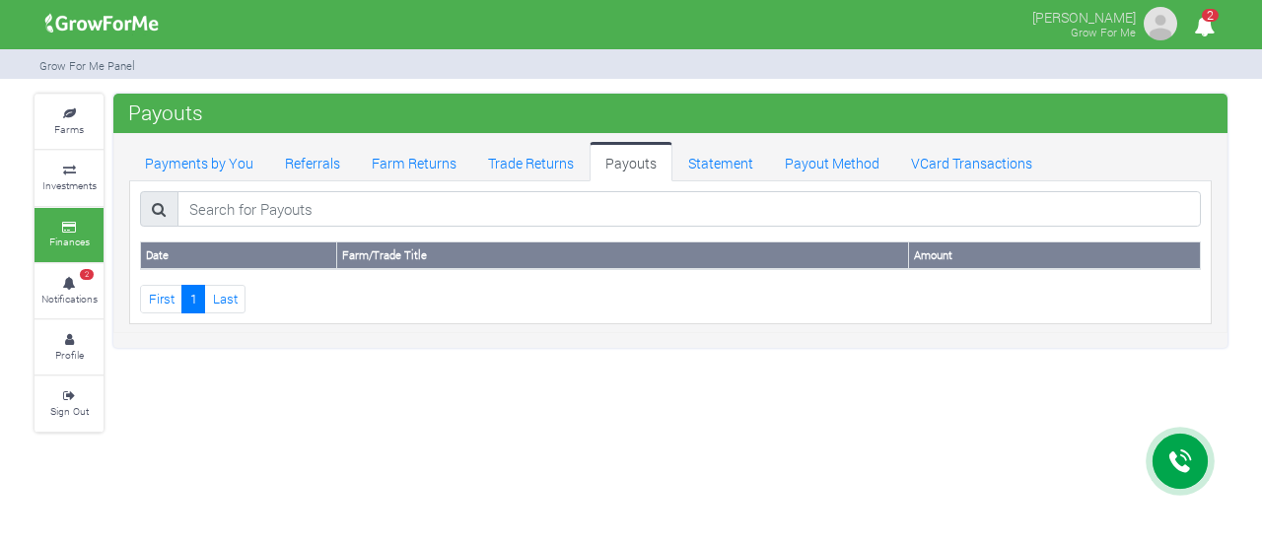
click at [1175, 462] on icon at bounding box center [1180, 462] width 24 height 24
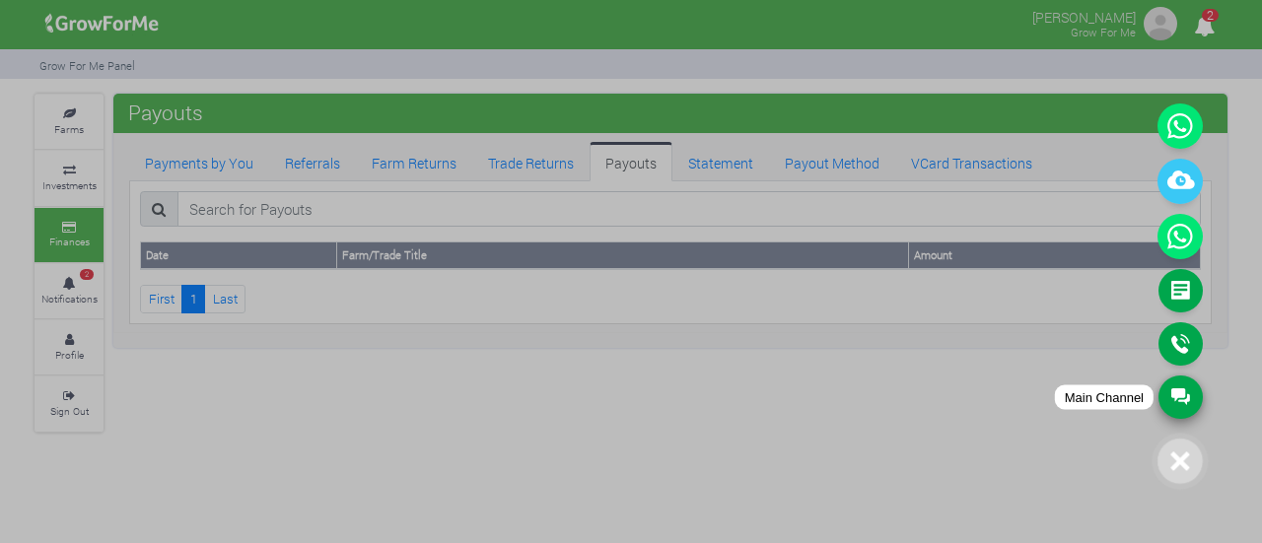
click at [1188, 380] on link "Main Channel" at bounding box center [1181, 397] width 44 height 43
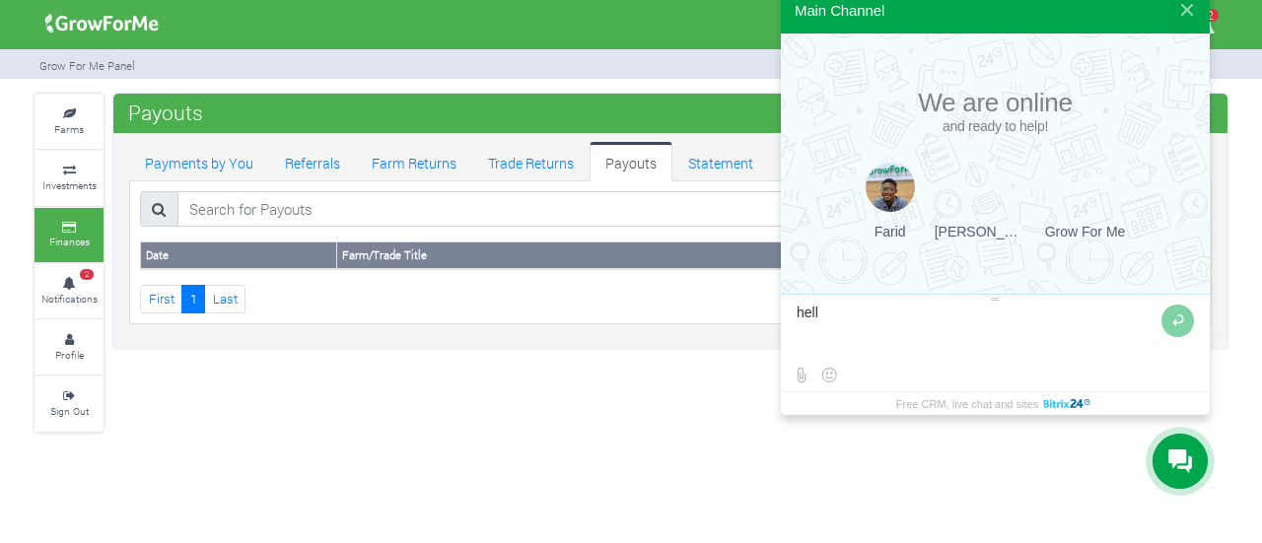
type textarea "hello"
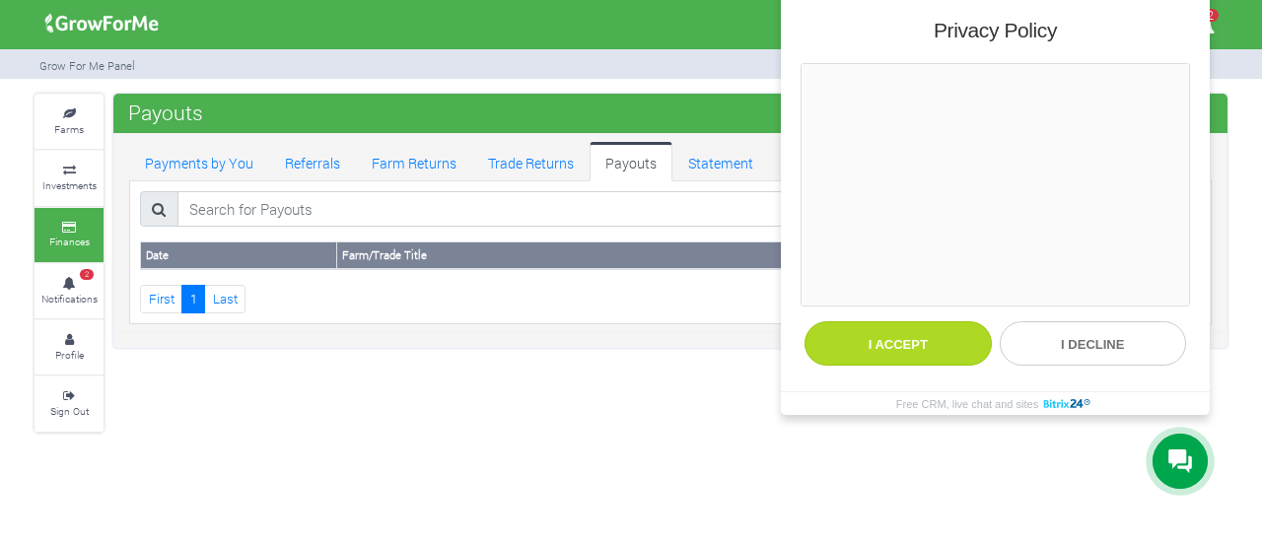
click at [980, 338] on button "I accept" at bounding box center [898, 343] width 187 height 44
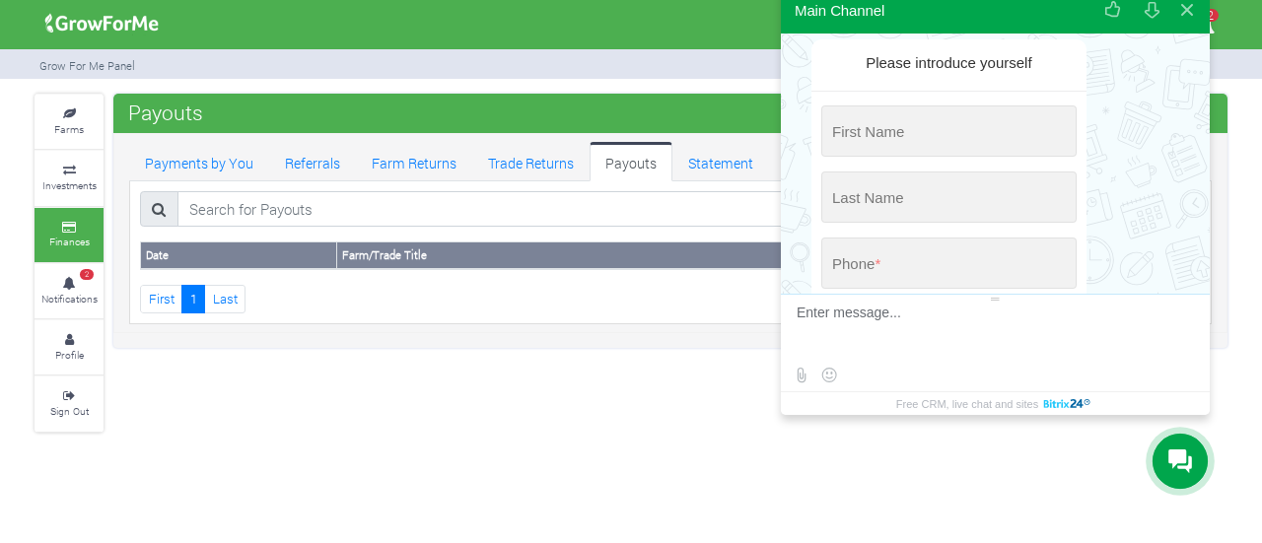
scroll to position [134, 0]
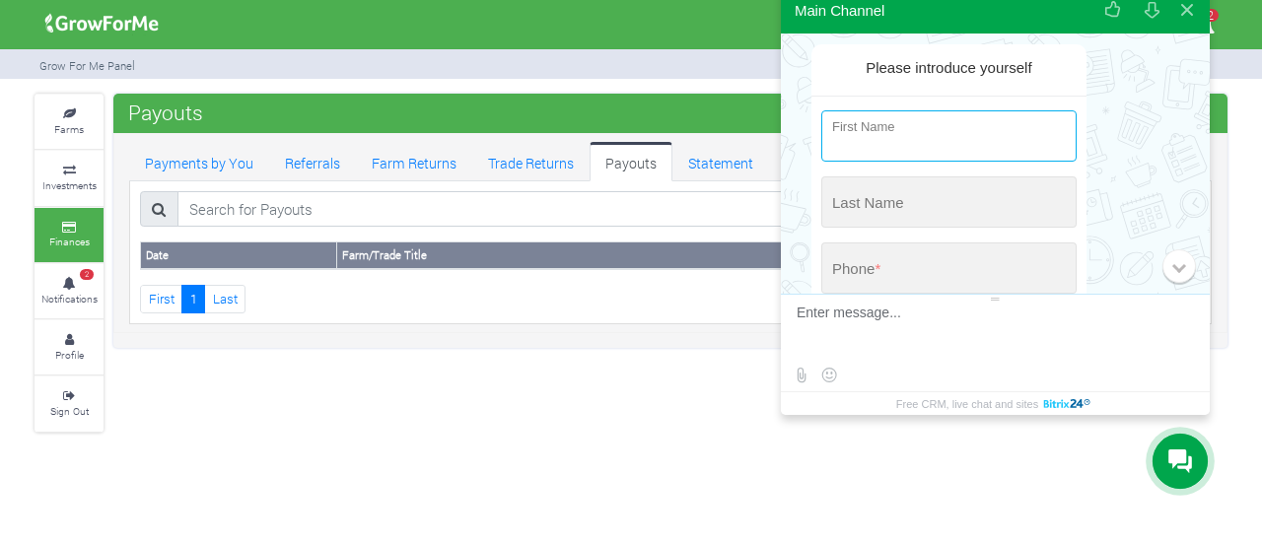
click at [943, 133] on input "string" at bounding box center [948, 135] width 255 height 51
type input "Faisal"
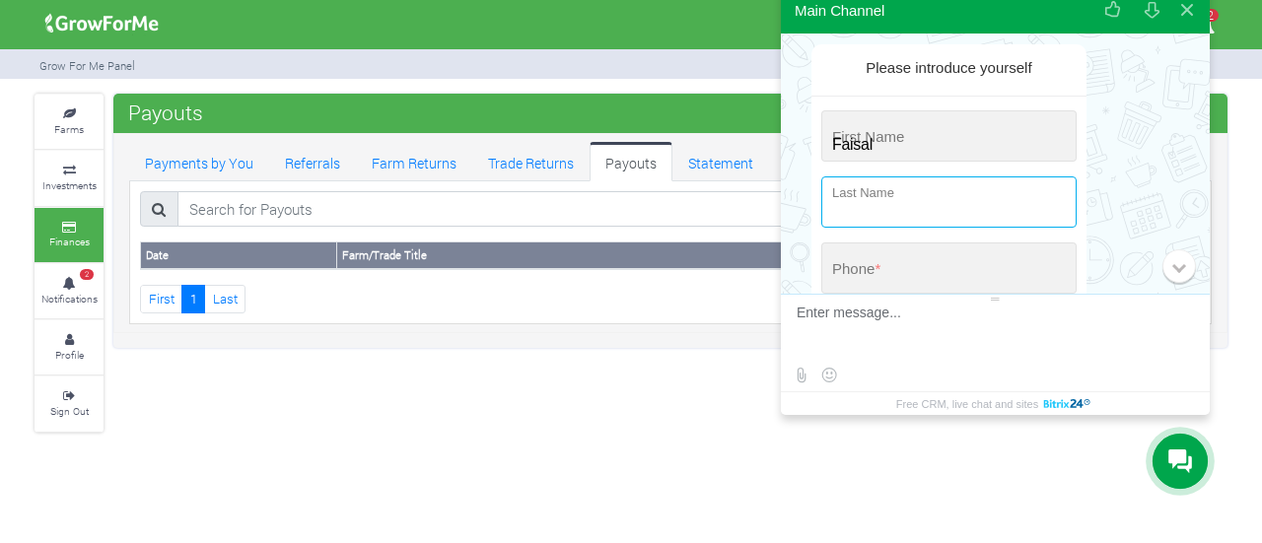
type input "[PERSON_NAME]"
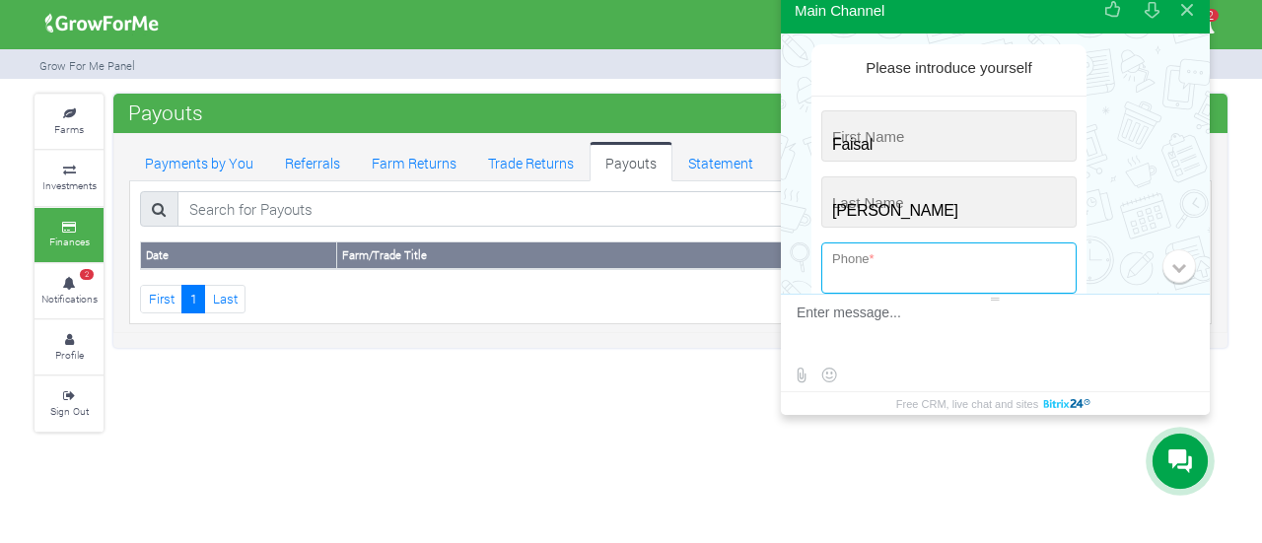
type input "+233 (596) 743-206"
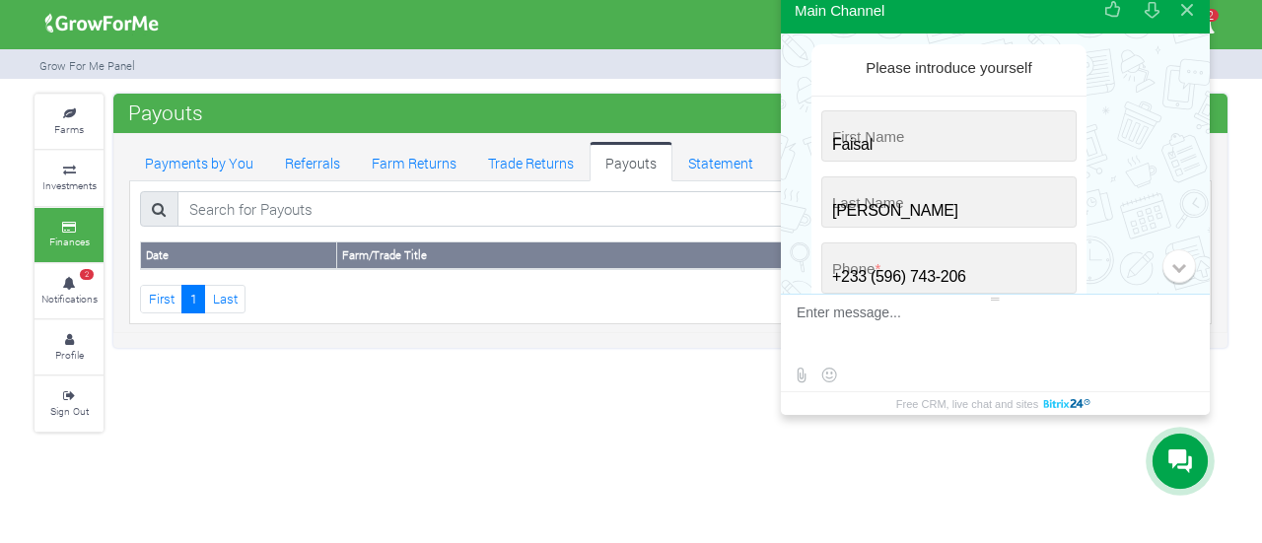
type input "[EMAIL_ADDRESS][DOMAIN_NAME]"
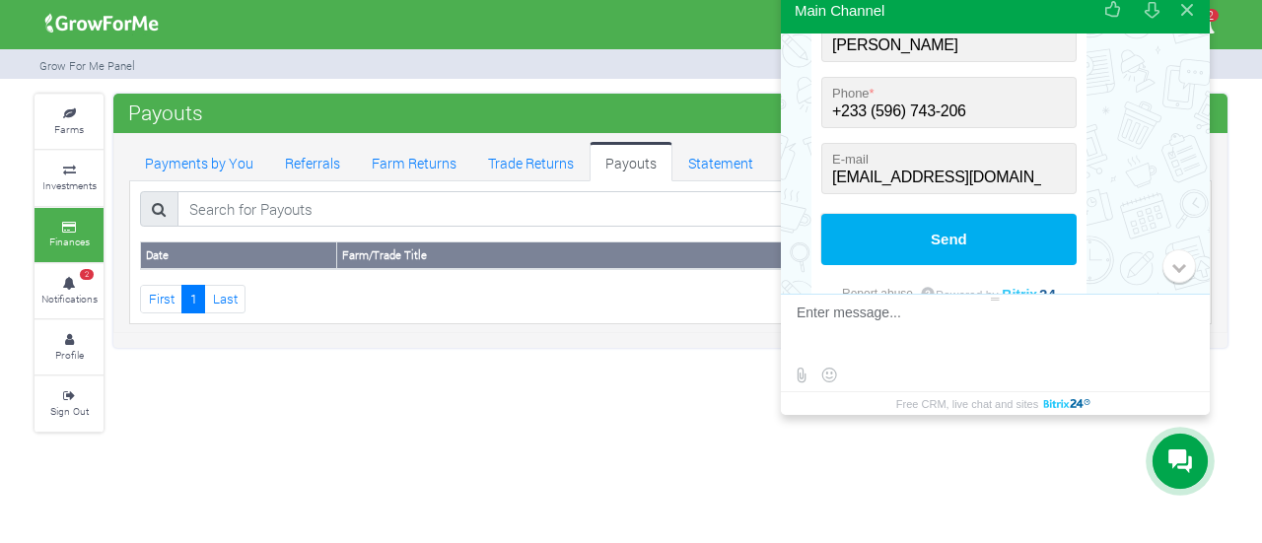
scroll to position [301, 0]
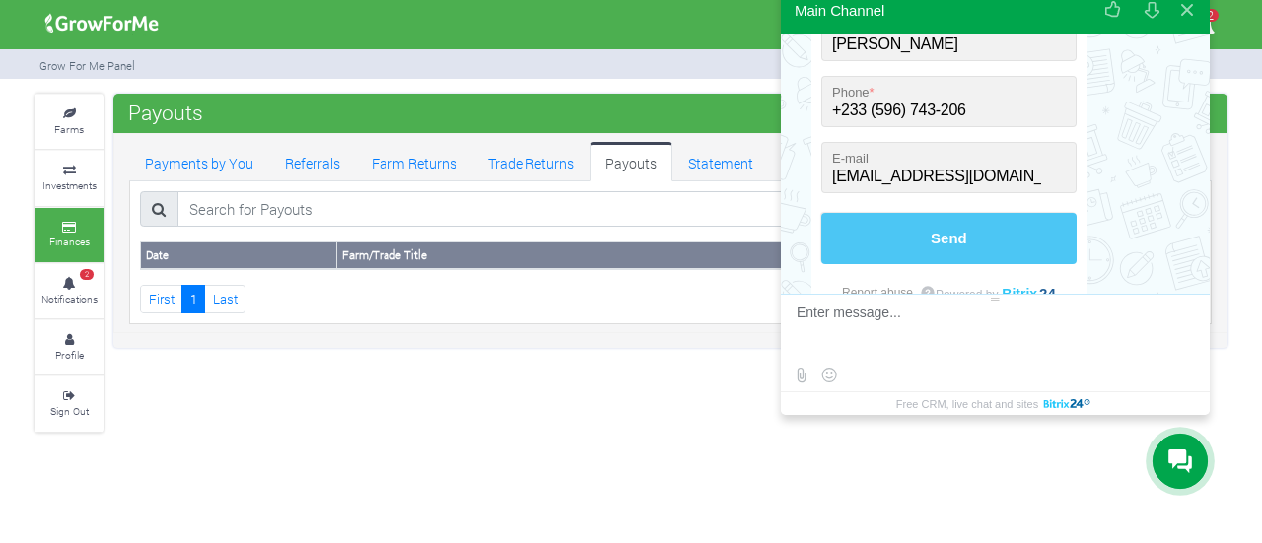
click at [953, 237] on button "Send" at bounding box center [948, 238] width 255 height 51
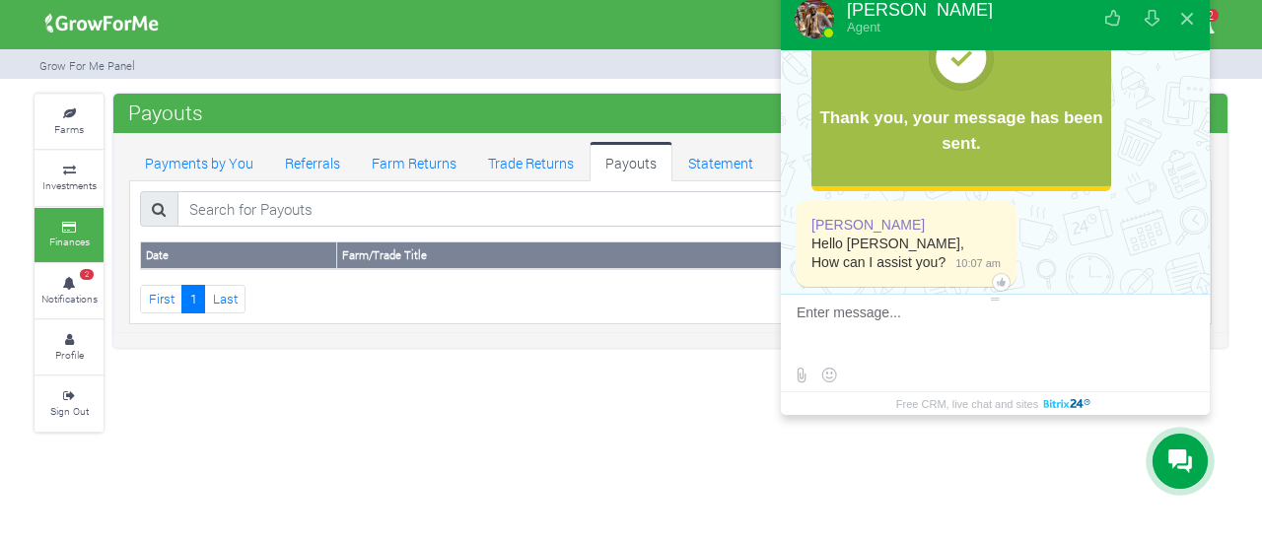
scroll to position [221, 0]
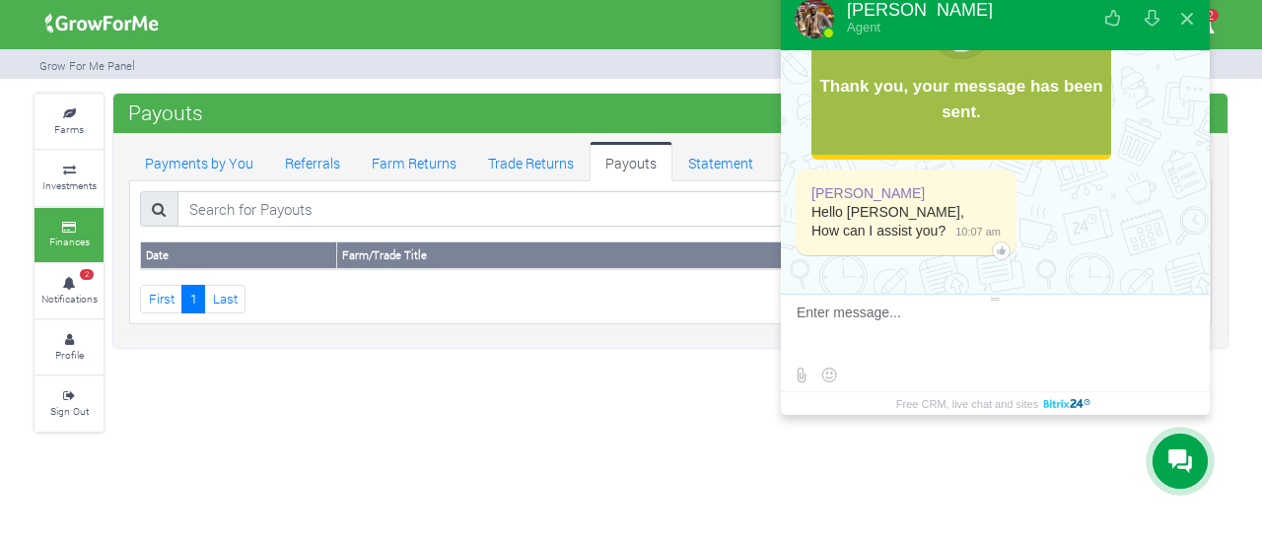
click at [951, 312] on textarea at bounding box center [993, 331] width 392 height 53
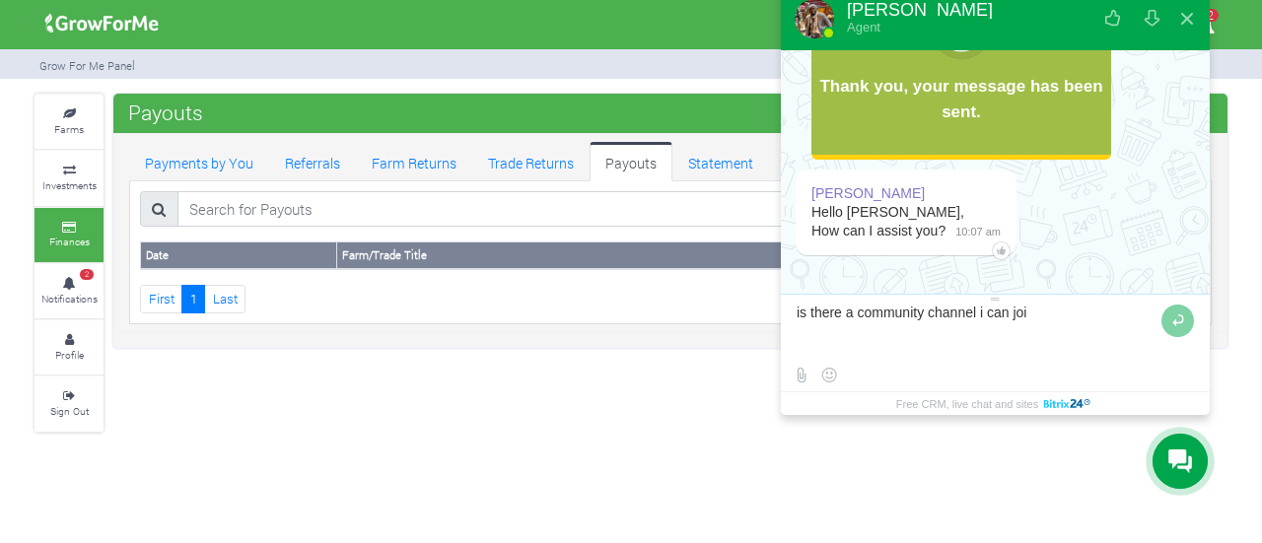
type textarea "is there a community channel i can join"
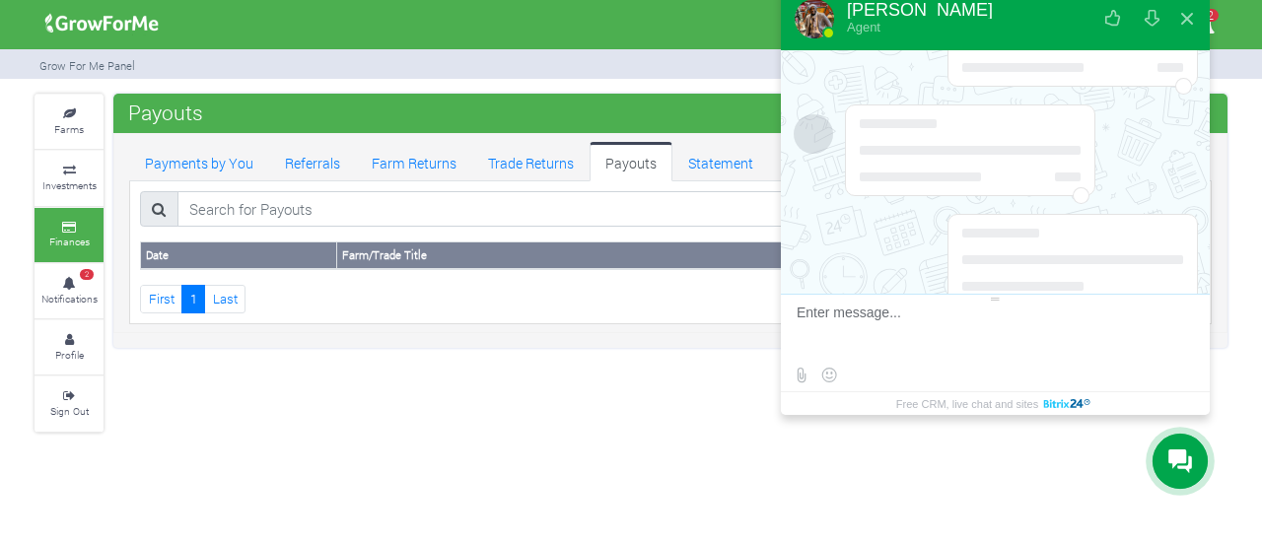
scroll to position [2680, 0]
